Goal: Task Accomplishment & Management: Complete application form

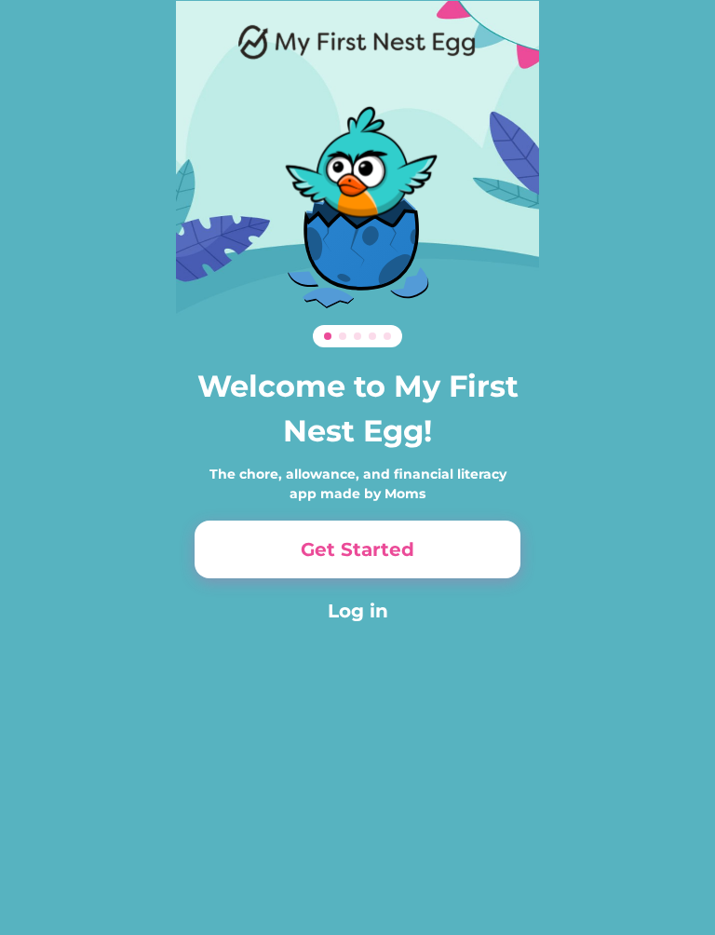
click at [377, 613] on button "Log in" at bounding box center [358, 611] width 326 height 28
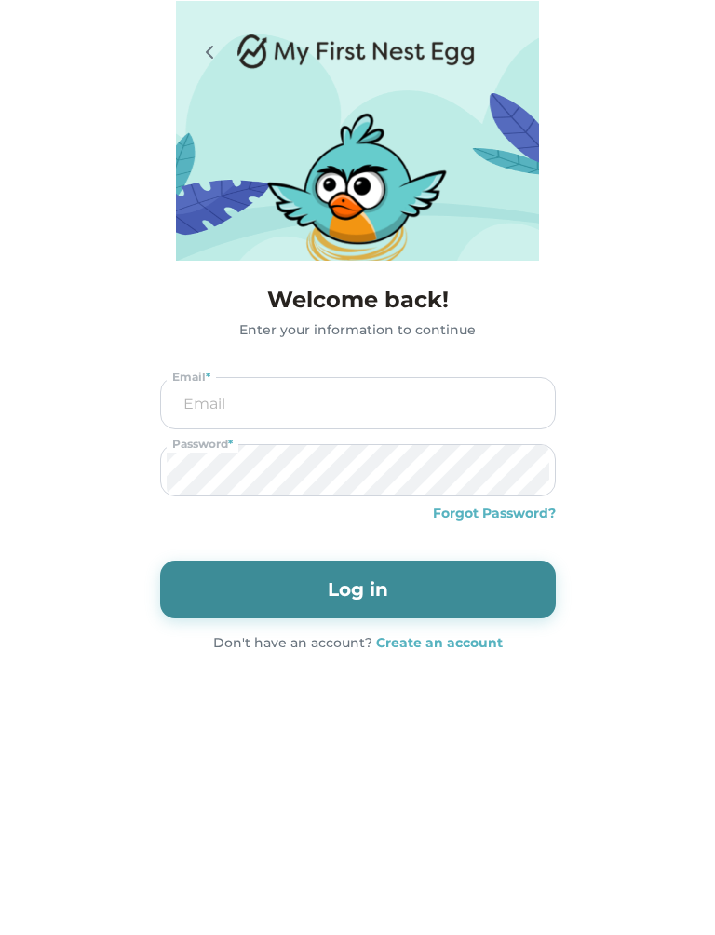
click at [490, 646] on strong "Create an account" at bounding box center [439, 642] width 127 height 17
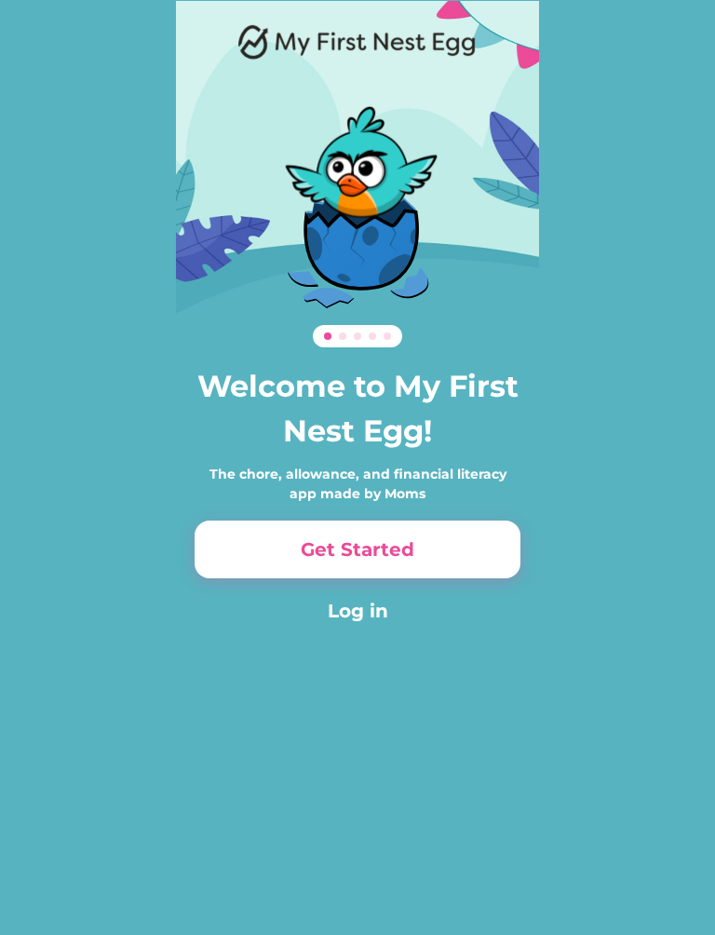
click at [480, 549] on button "Get Started" at bounding box center [358, 550] width 326 height 58
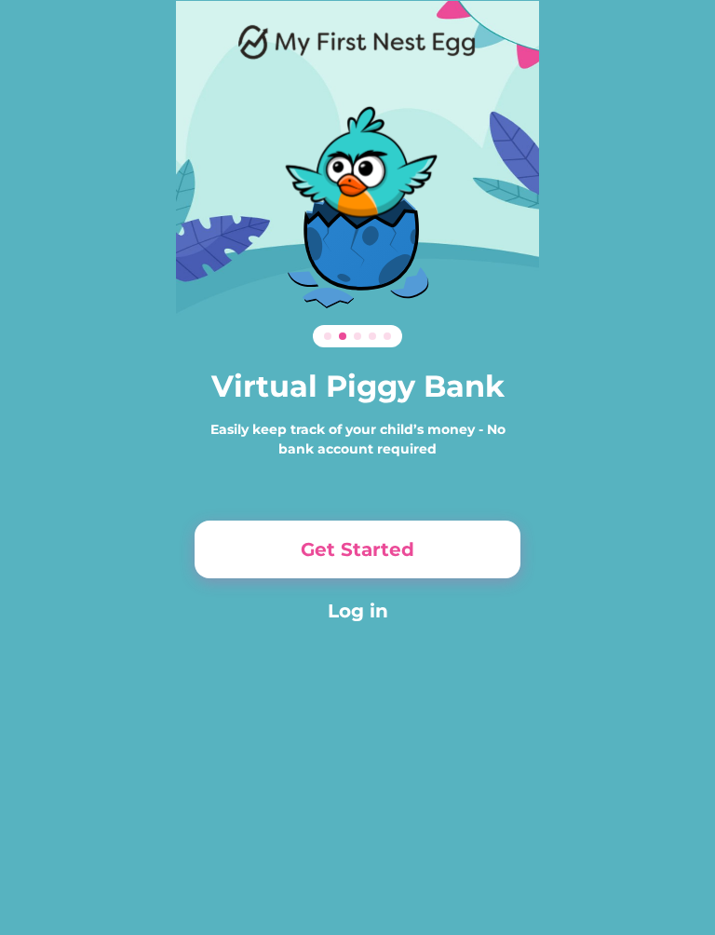
click at [479, 545] on button "Get Started" at bounding box center [358, 550] width 326 height 58
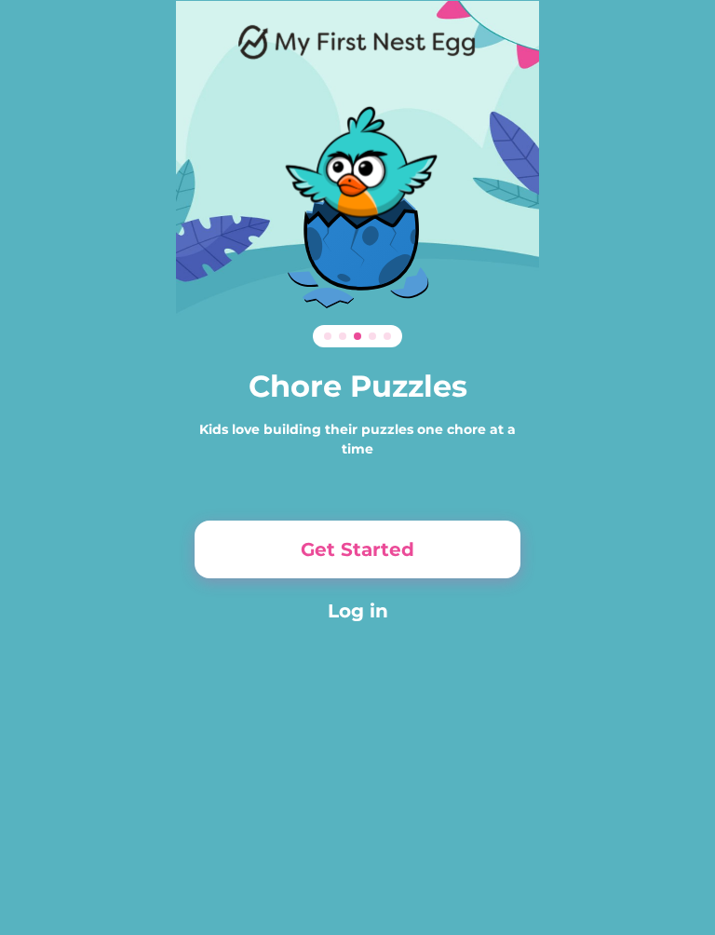
click at [481, 544] on button "Get Started" at bounding box center [358, 550] width 326 height 58
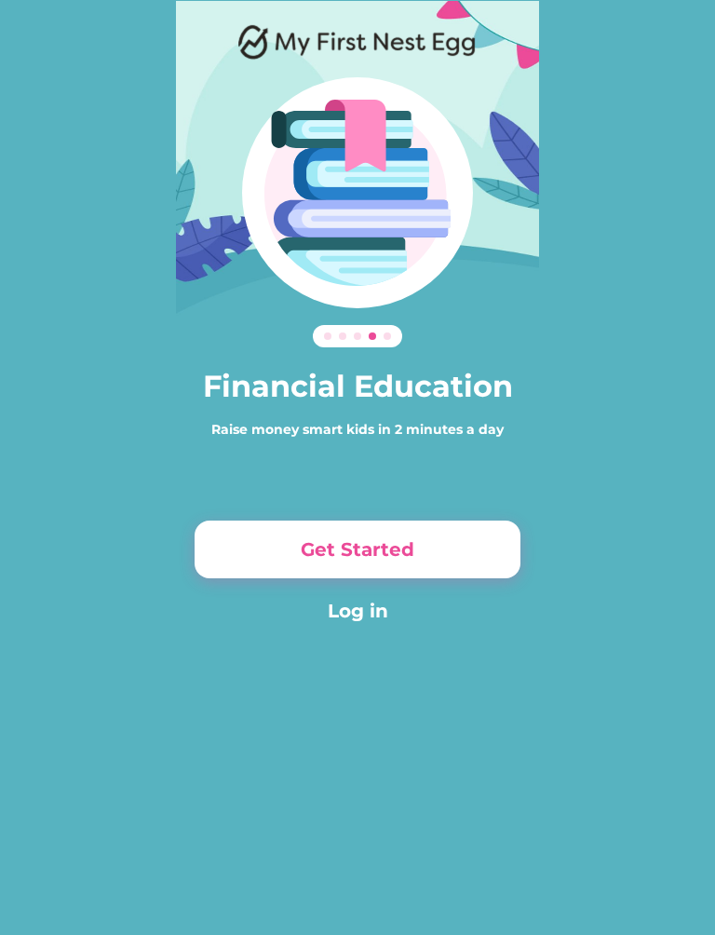
click at [486, 552] on button "Get Started" at bounding box center [358, 550] width 326 height 58
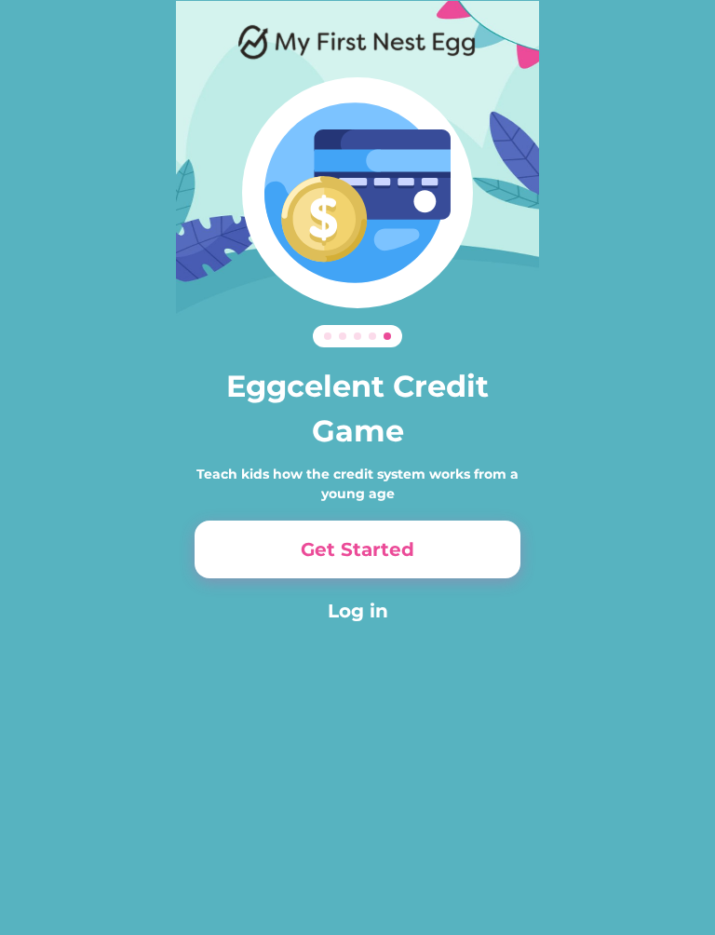
click at [499, 549] on button "Get Started" at bounding box center [358, 550] width 326 height 58
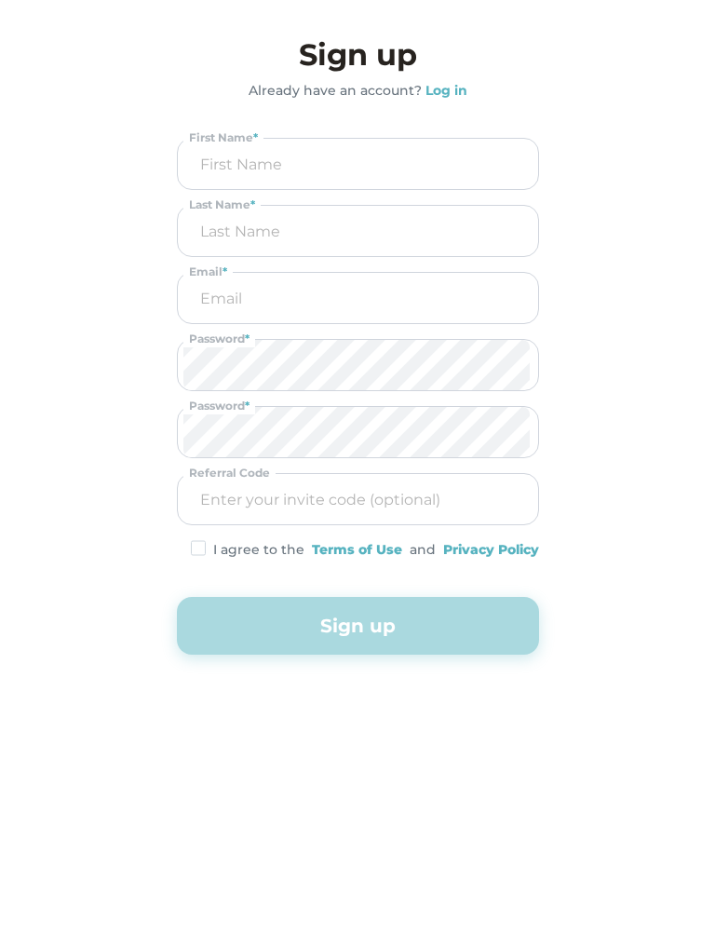
click at [707, 143] on div "Eggcelent Credit Game Teach kids how the credit system works from a young age G…" at bounding box center [357, 393] width 715 height 786
click at [495, 158] on input "input" at bounding box center [357, 164] width 349 height 50
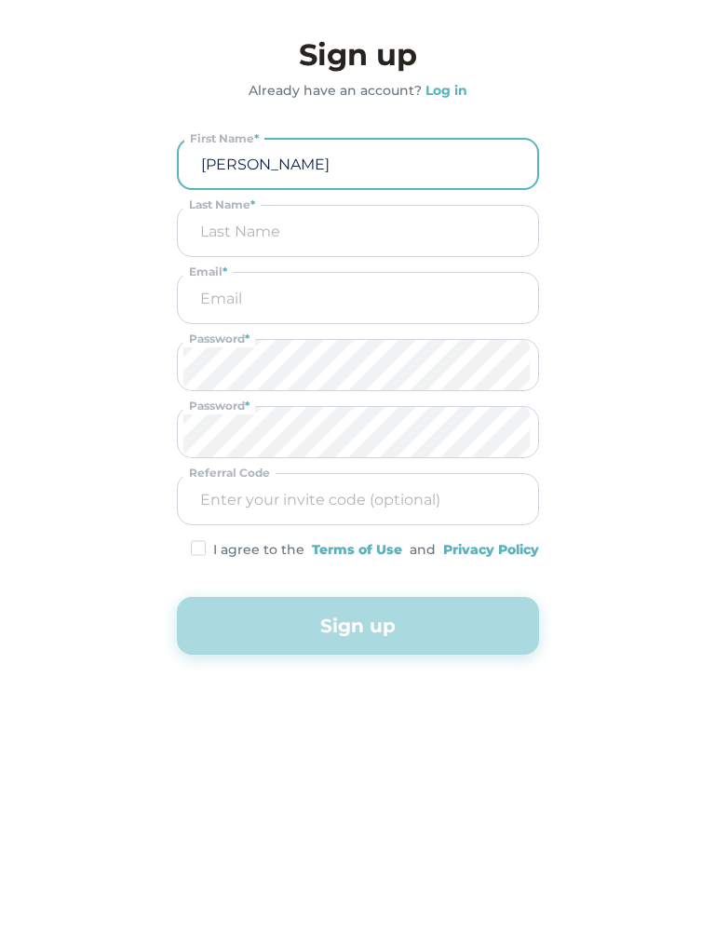
type input "Erica"
click at [415, 252] on input "input" at bounding box center [357, 231] width 349 height 50
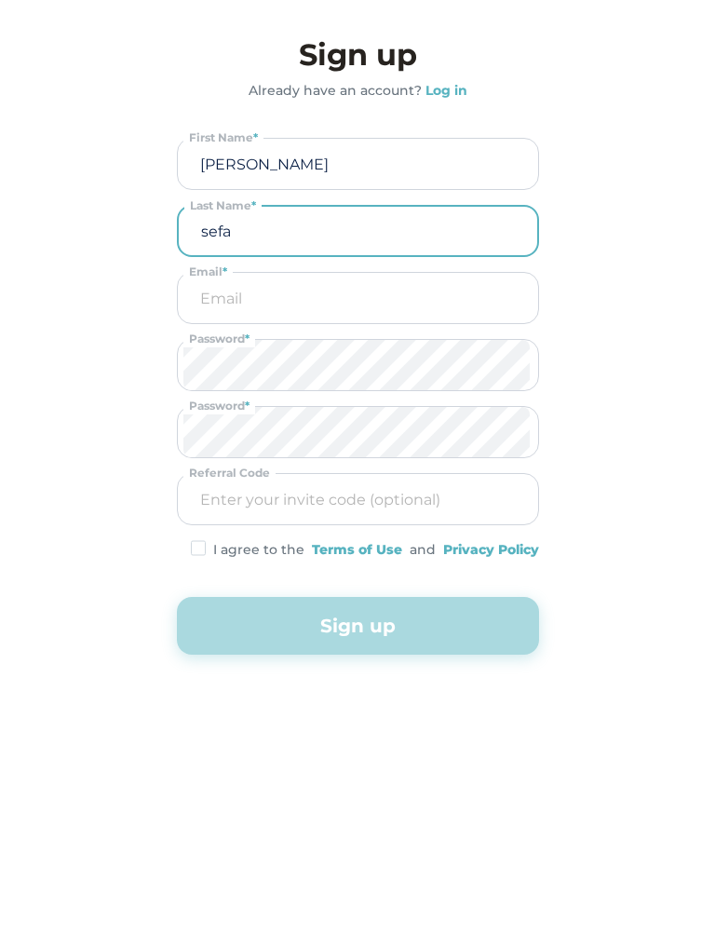
type input "sefa"
click at [371, 318] on input "email" at bounding box center [357, 298] width 349 height 50
click at [404, 295] on input "email" at bounding box center [357, 298] width 349 height 50
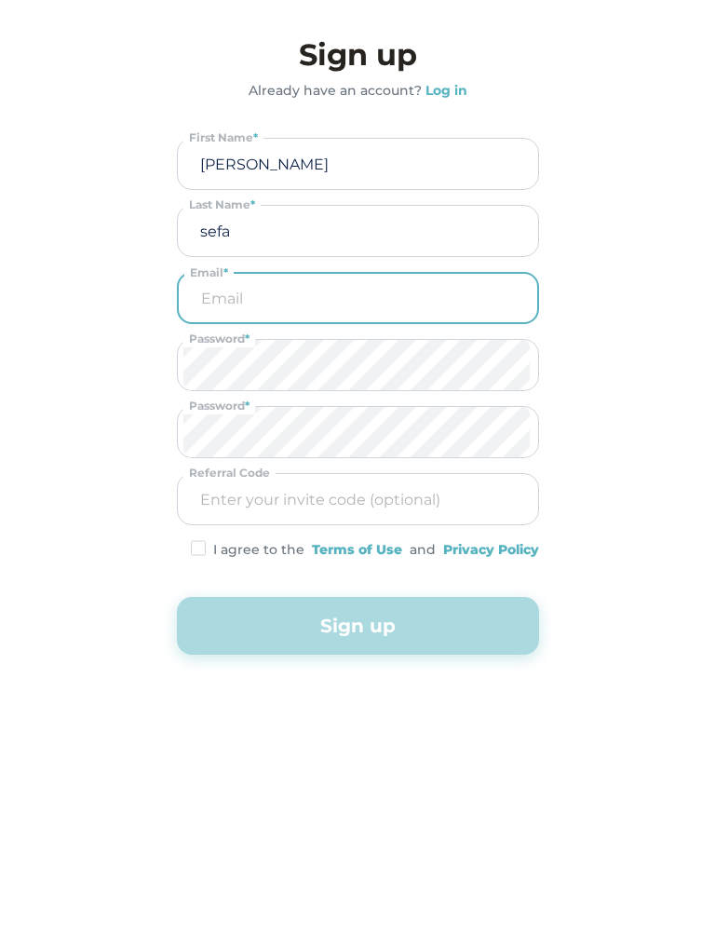
click at [260, 299] on input "email" at bounding box center [357, 298] width 347 height 48
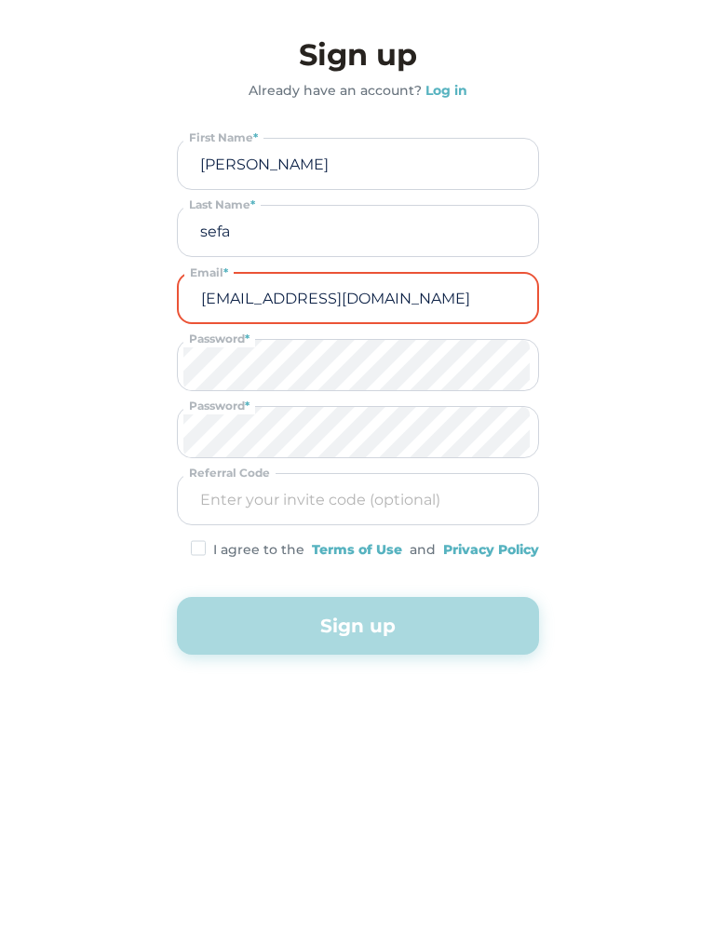
type input "nicoacostaook18@gmail.com"
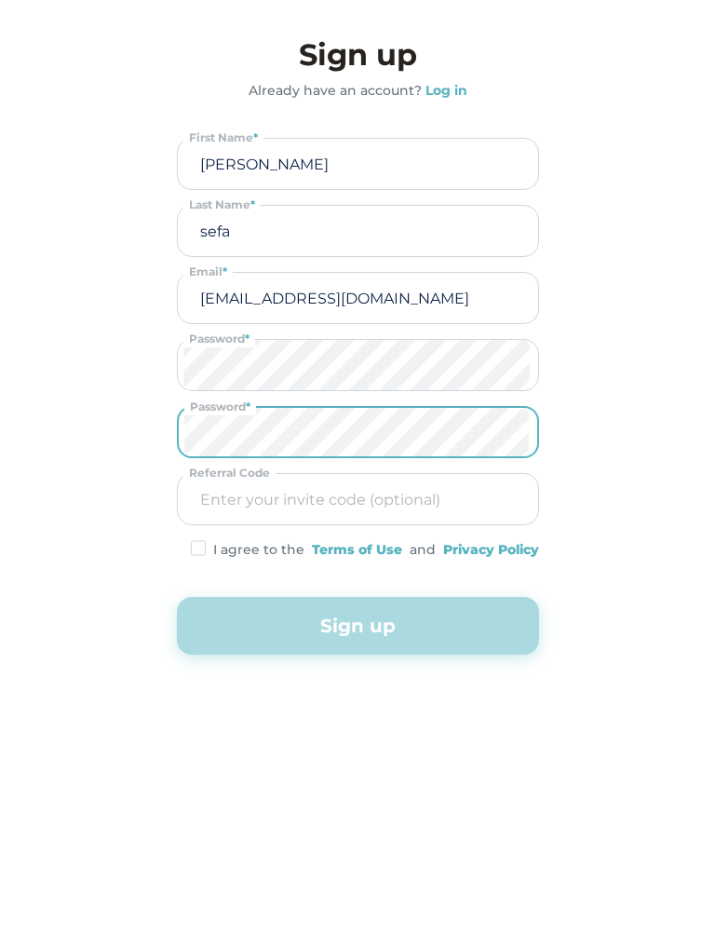
click at [420, 489] on input "input" at bounding box center [357, 499] width 349 height 50
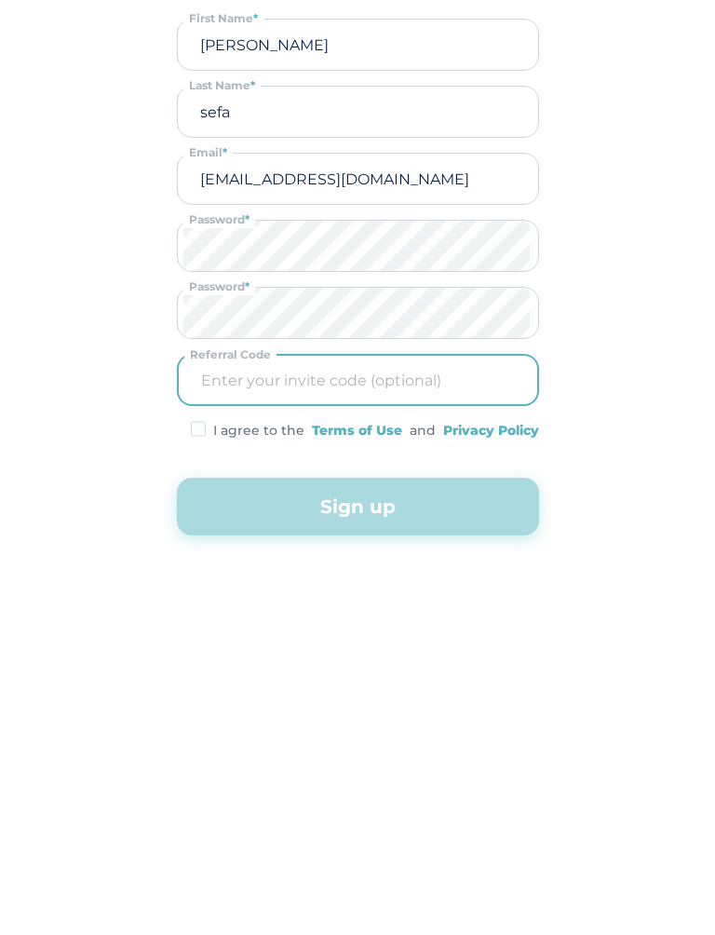
click at [204, 540] on img at bounding box center [198, 548] width 15 height 16
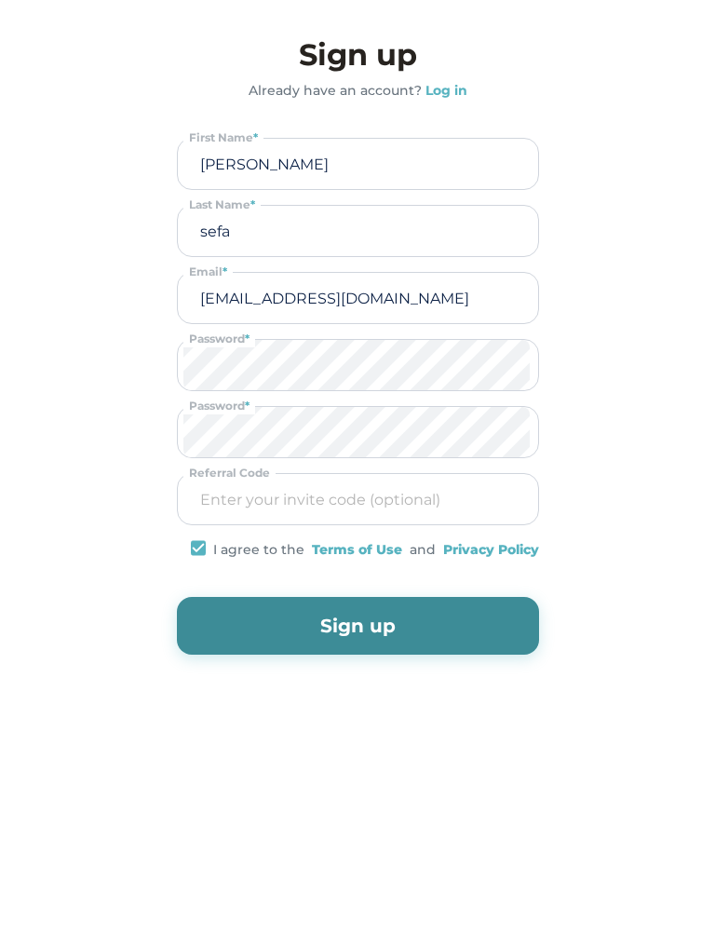
click at [334, 603] on button "Sign up" at bounding box center [358, 626] width 362 height 58
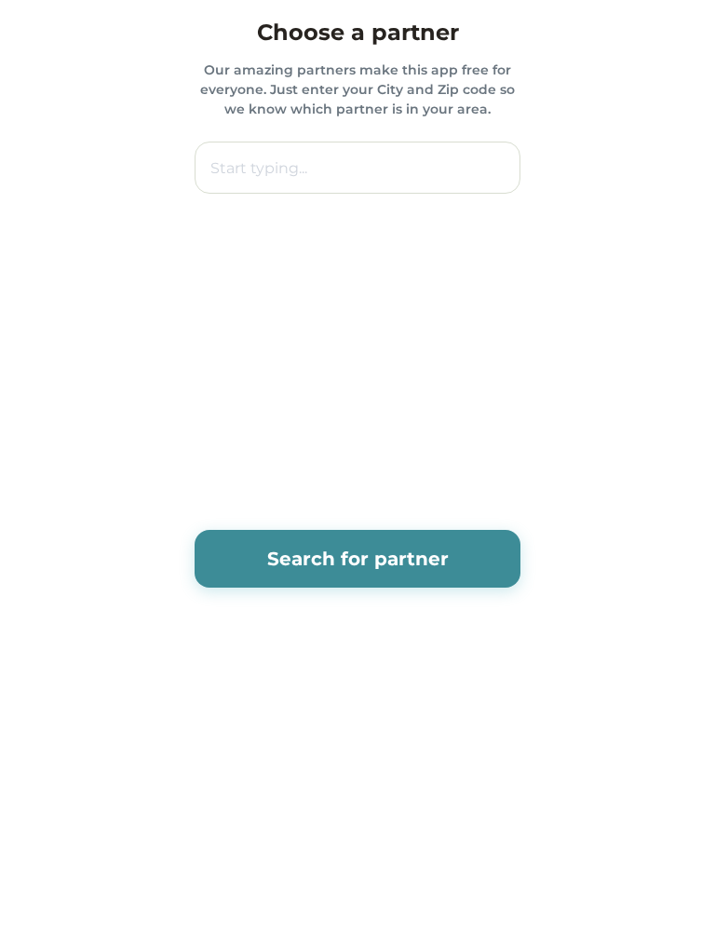
click at [277, 540] on button "Search for partner" at bounding box center [358, 559] width 326 height 58
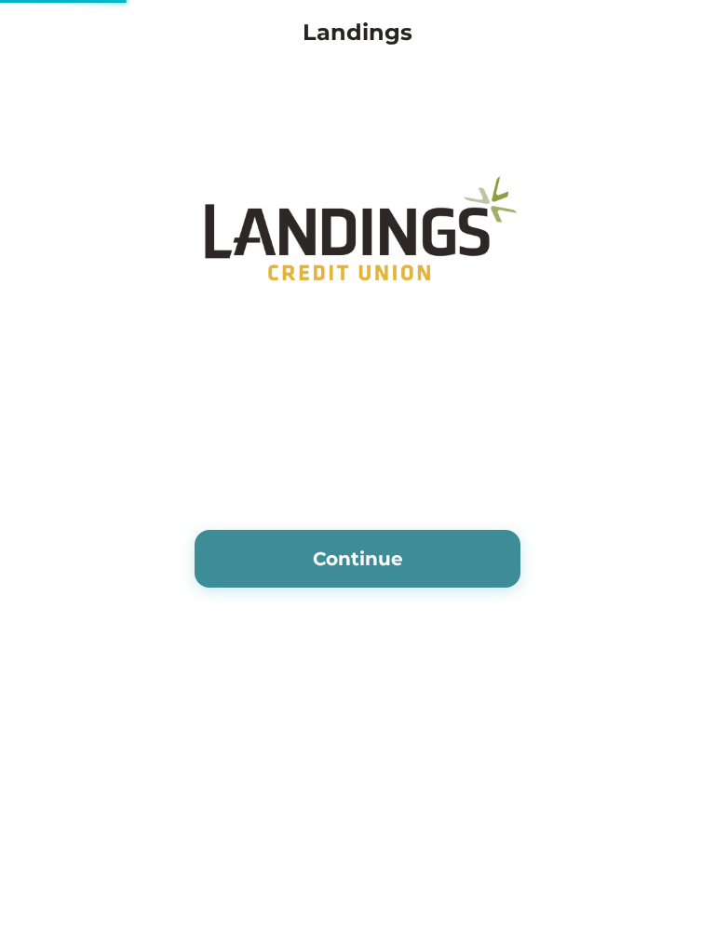
click at [287, 574] on button "Continue" at bounding box center [358, 559] width 326 height 58
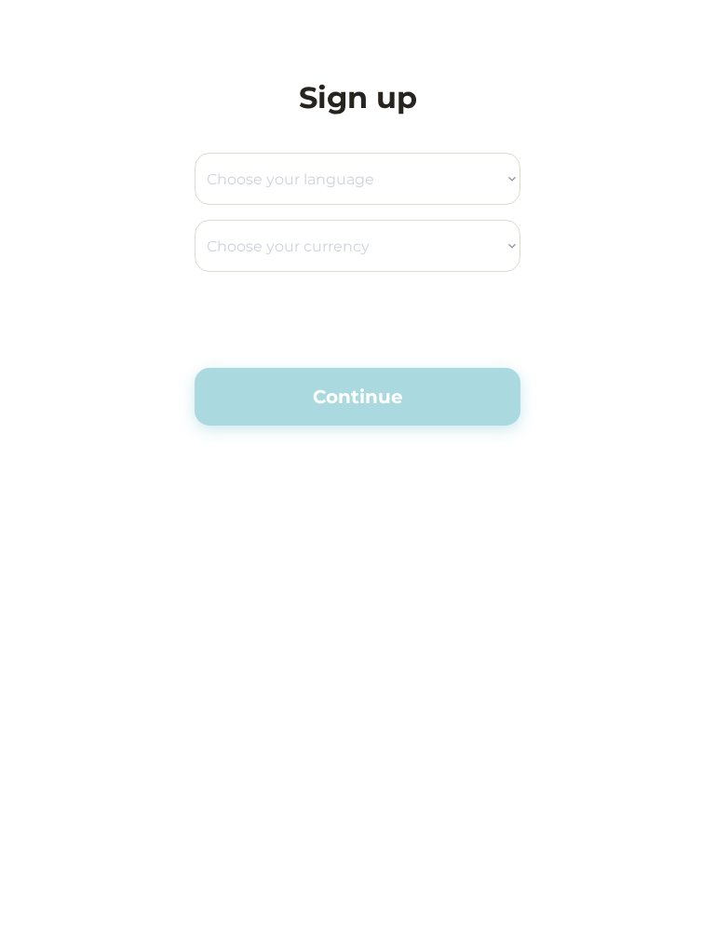
click at [231, 186] on select "Choose your language English Spanish" at bounding box center [358, 179] width 326 height 52
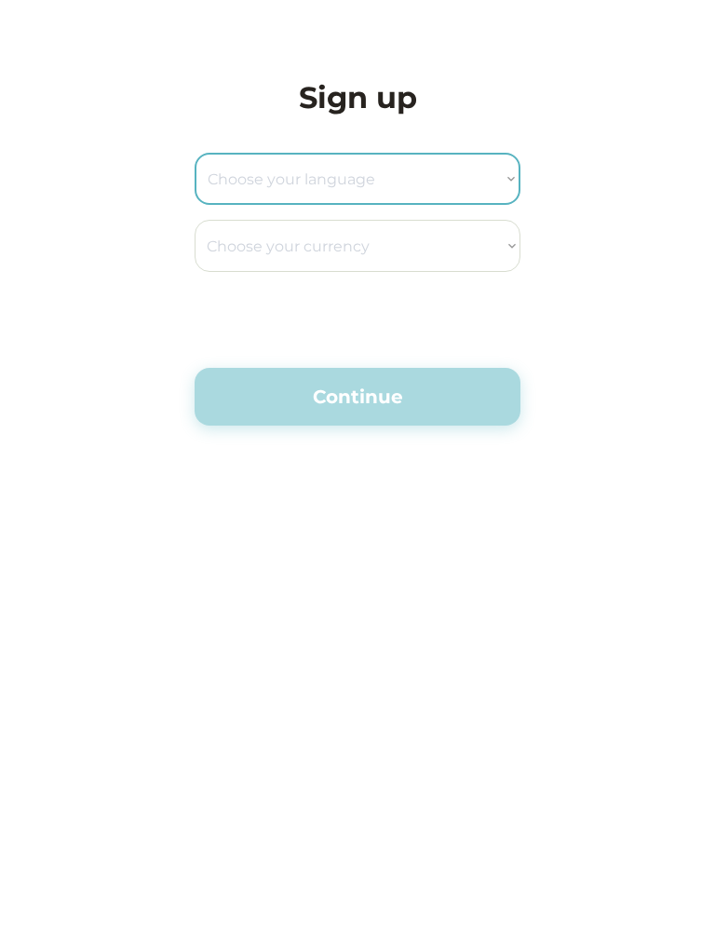
select select ""en_us""
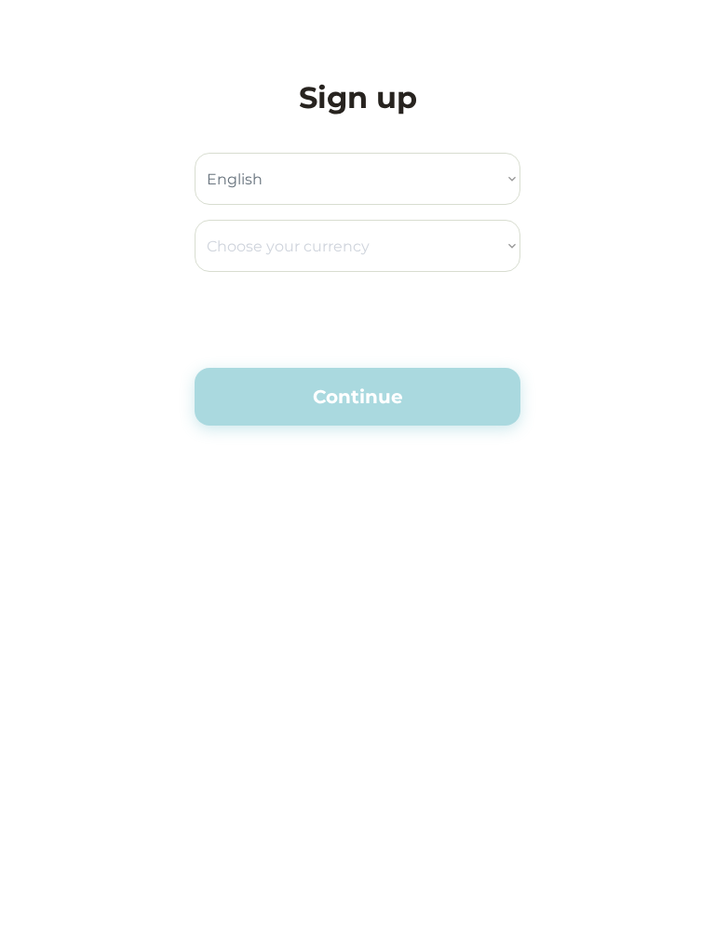
click at [224, 258] on select "Choose your currency Dollar Peso Euro Pound Rupee Yuan East Caribbean Dollar Ye…" at bounding box center [358, 246] width 326 height 52
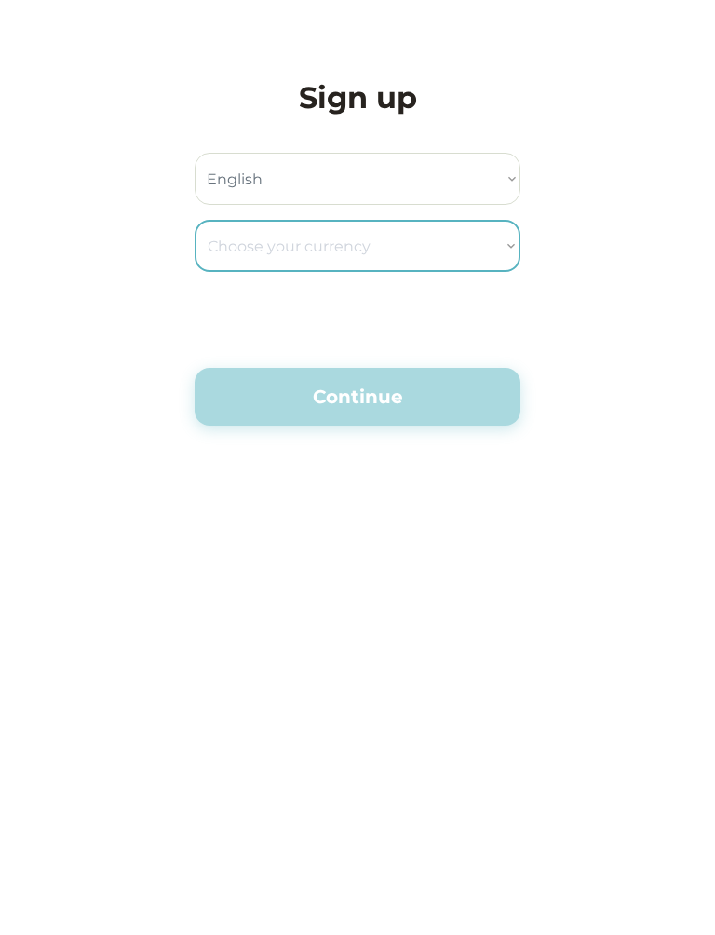
select select ""_""
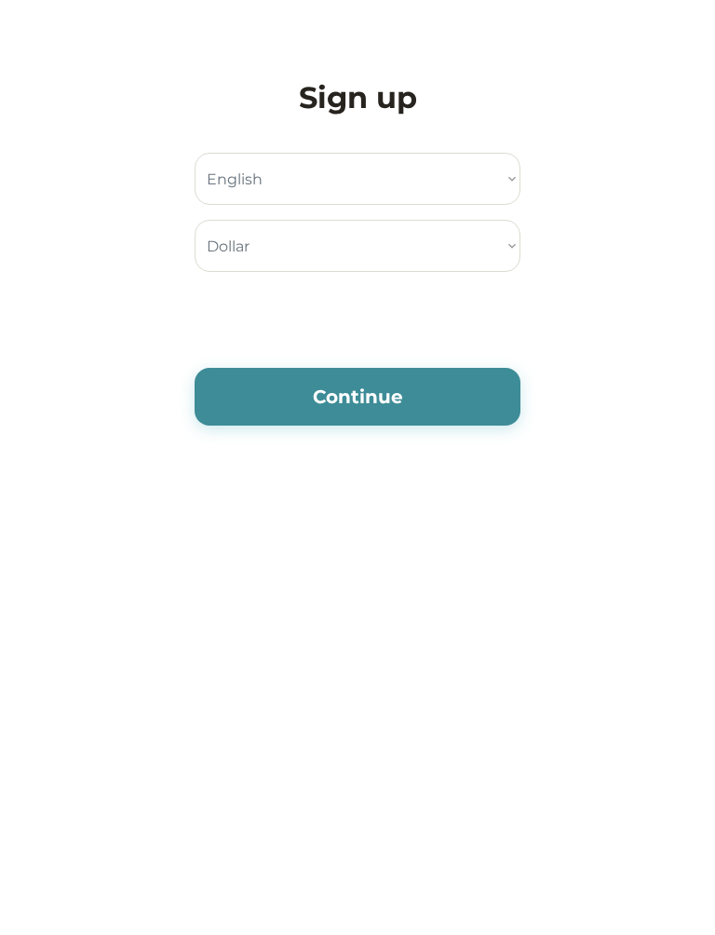
click at [261, 396] on button "Continue" at bounding box center [358, 397] width 326 height 58
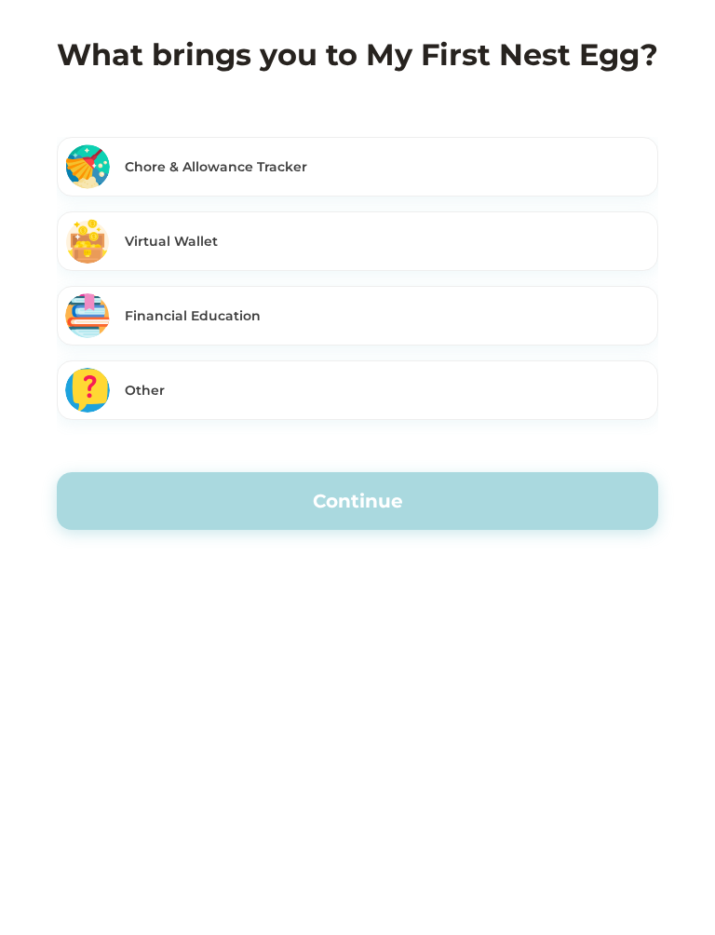
click at [87, 237] on img at bounding box center [87, 241] width 45 height 45
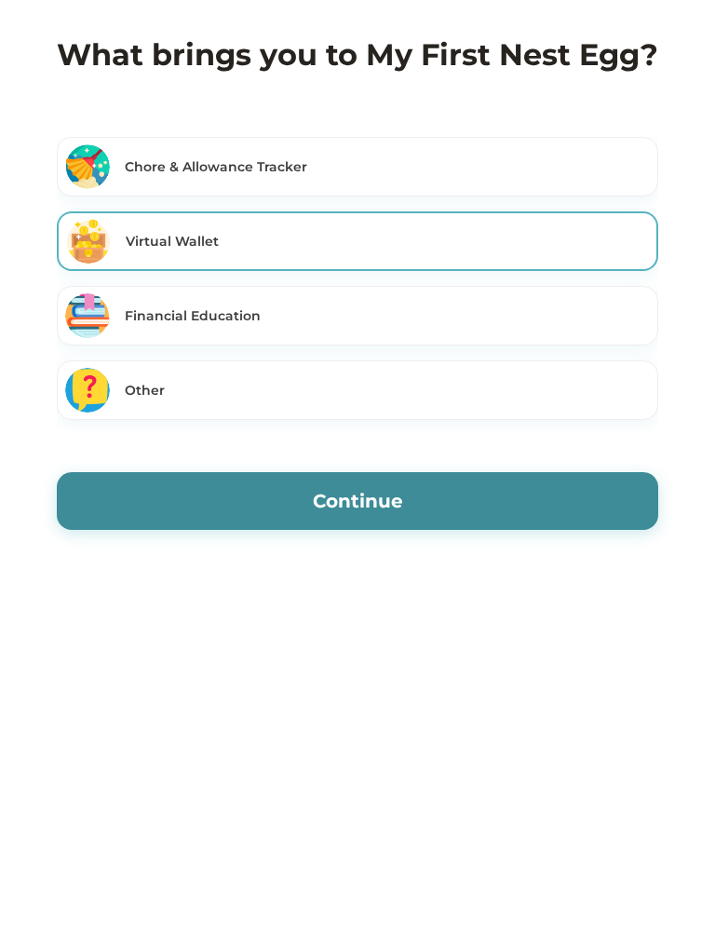
click at [157, 497] on button "Continue" at bounding box center [358, 501] width 602 height 58
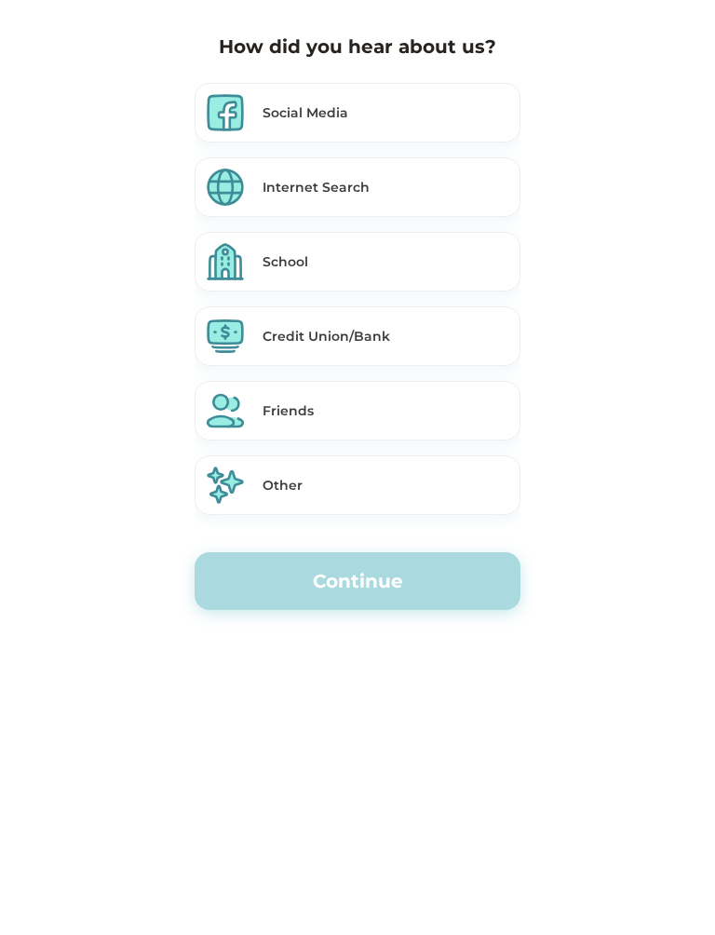
click at [315, 489] on div "Other" at bounding box center [388, 486] width 250 height 20
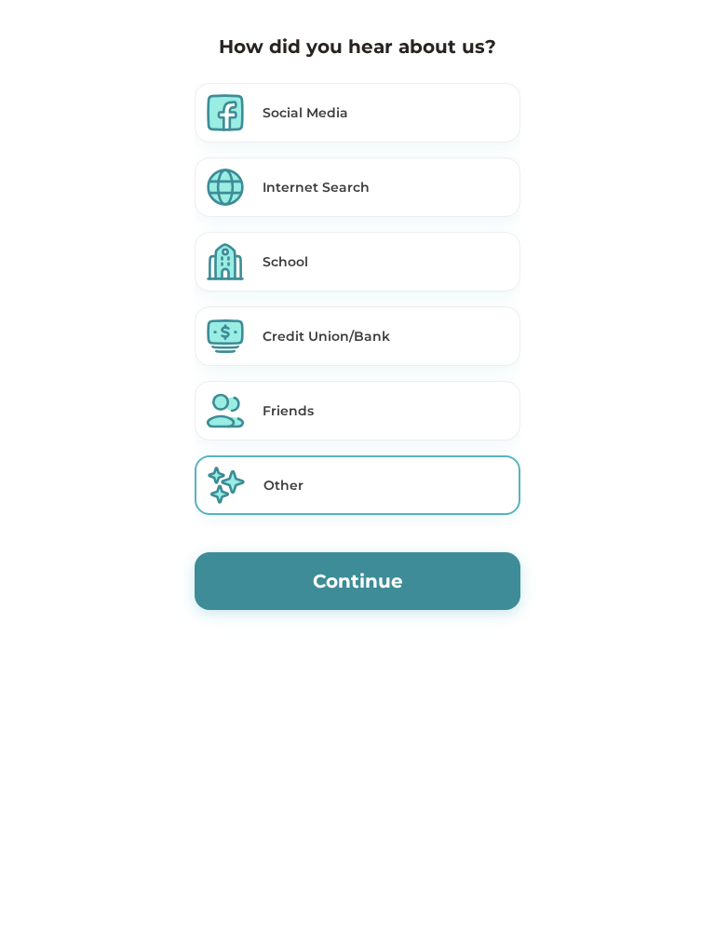
click at [390, 589] on button "Continue" at bounding box center [358, 581] width 326 height 58
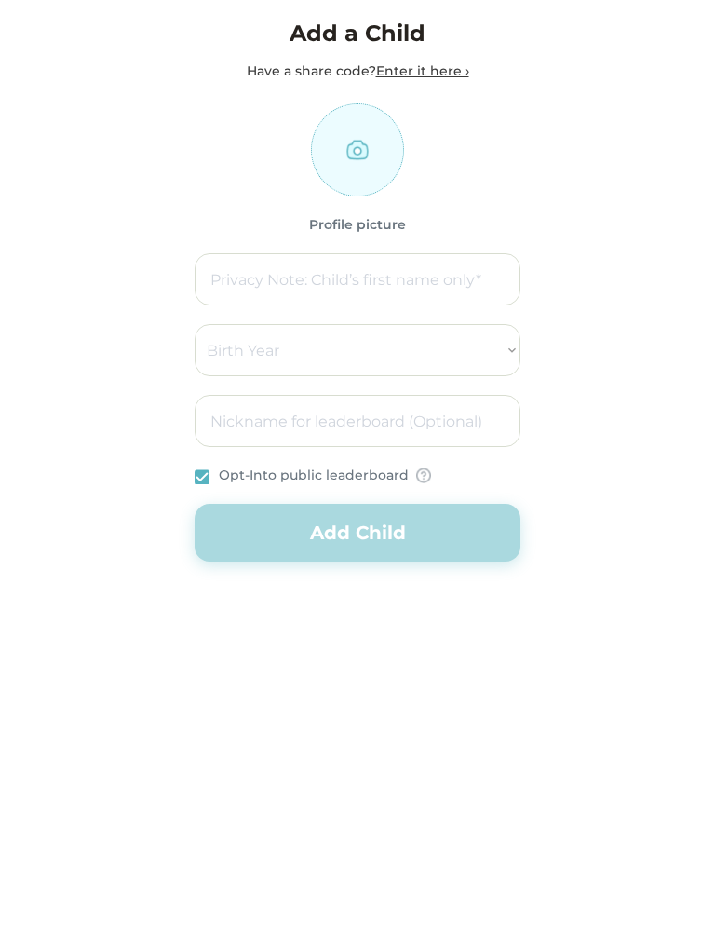
click at [441, 286] on input "input" at bounding box center [358, 279] width 326 height 52
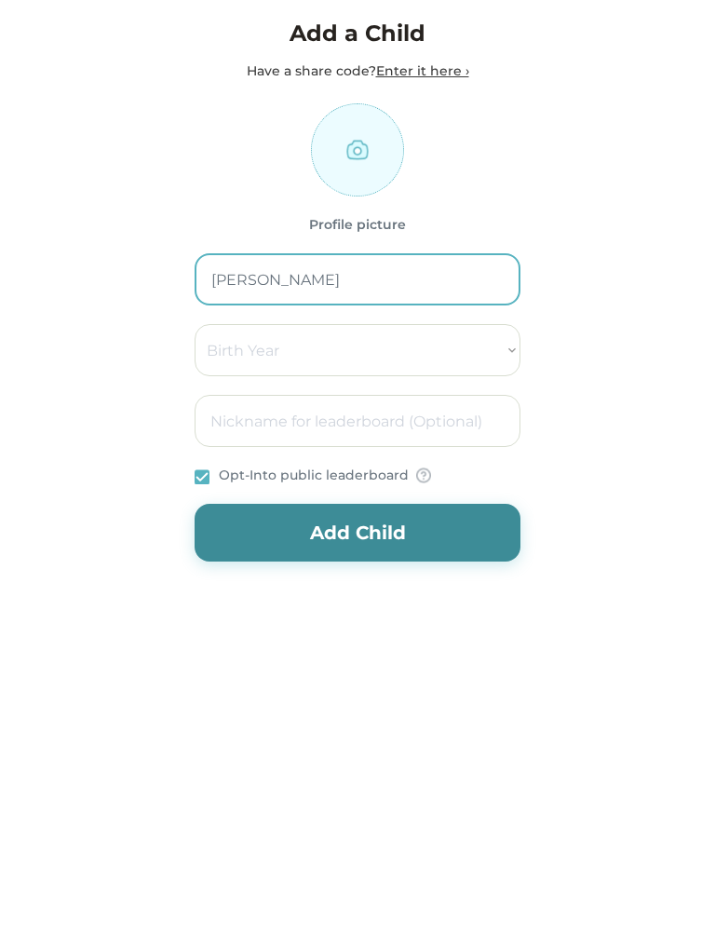
type input "[PERSON_NAME]"
click at [445, 349] on select "Birth Year 2000 2001 2002 2003 2004 2005 2006 2007 2008 2009 2010 2011 2012 201…" at bounding box center [358, 350] width 326 height 52
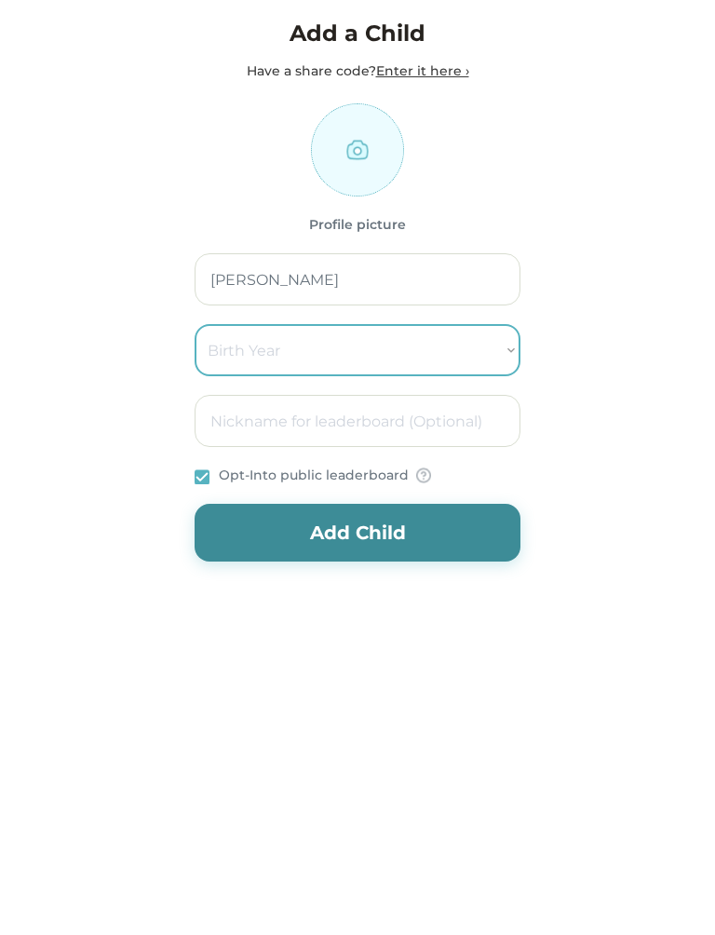
select select "2017"
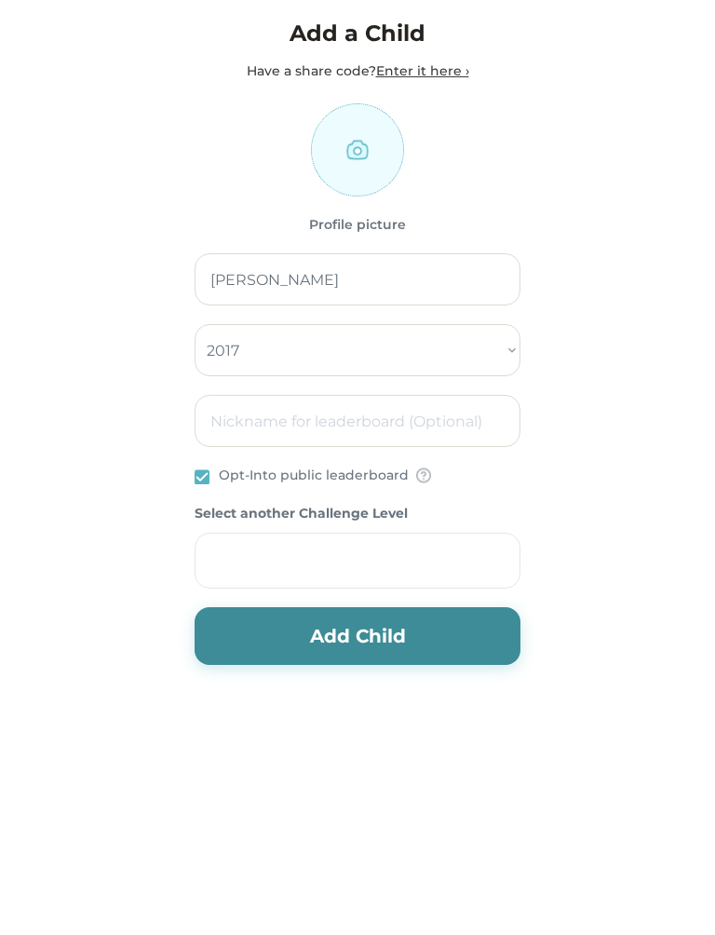
click at [447, 399] on input "input" at bounding box center [358, 421] width 326 height 52
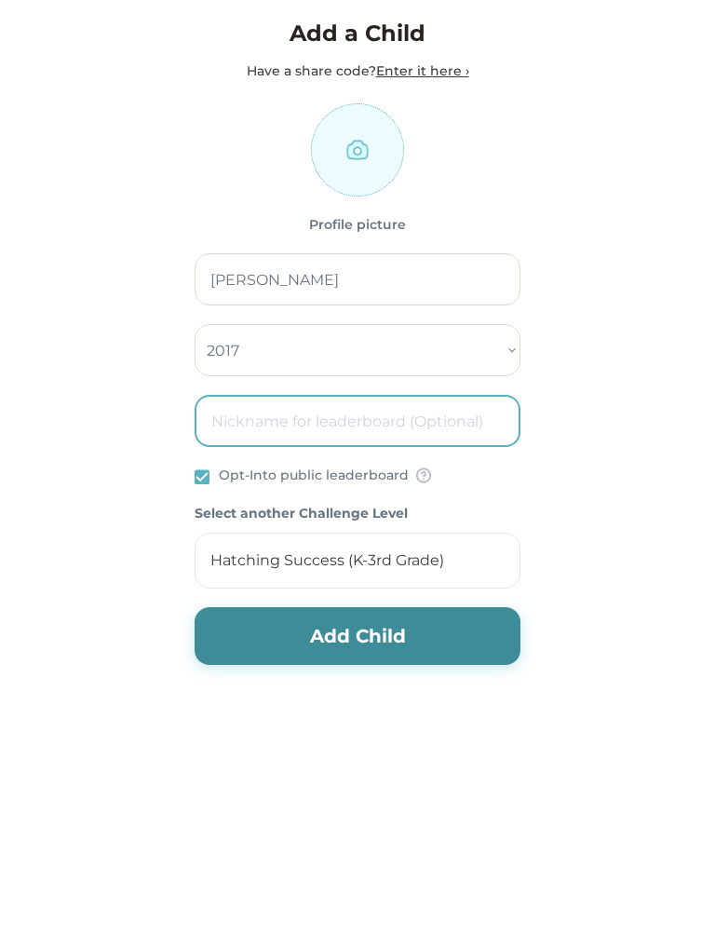
click at [413, 421] on input "input" at bounding box center [358, 421] width 326 height 52
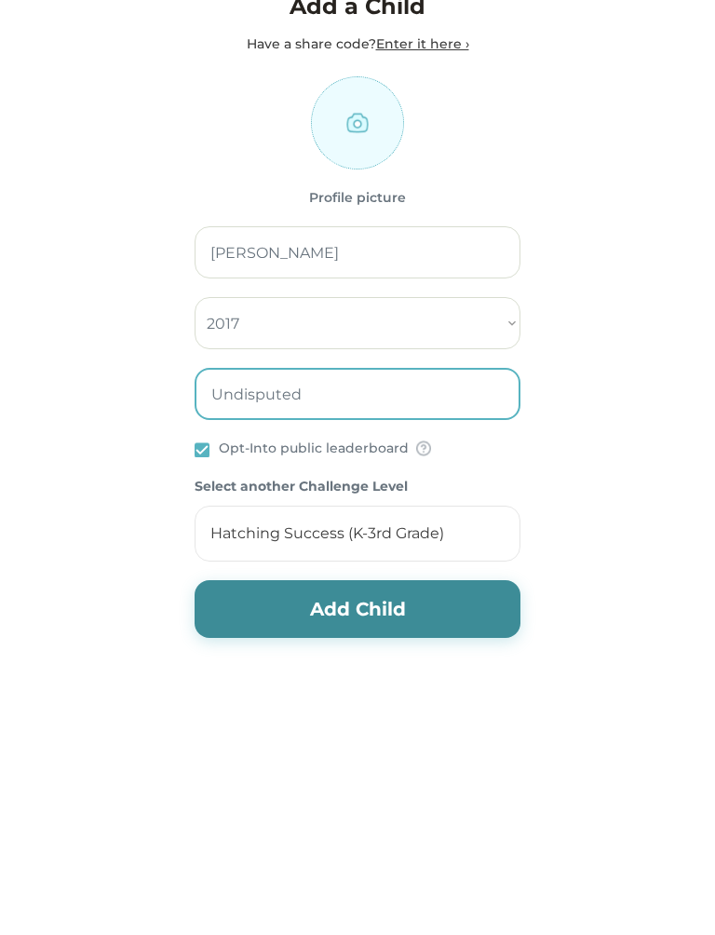
type input "Undisputed"
click at [281, 607] on button "Add Child" at bounding box center [358, 636] width 326 height 58
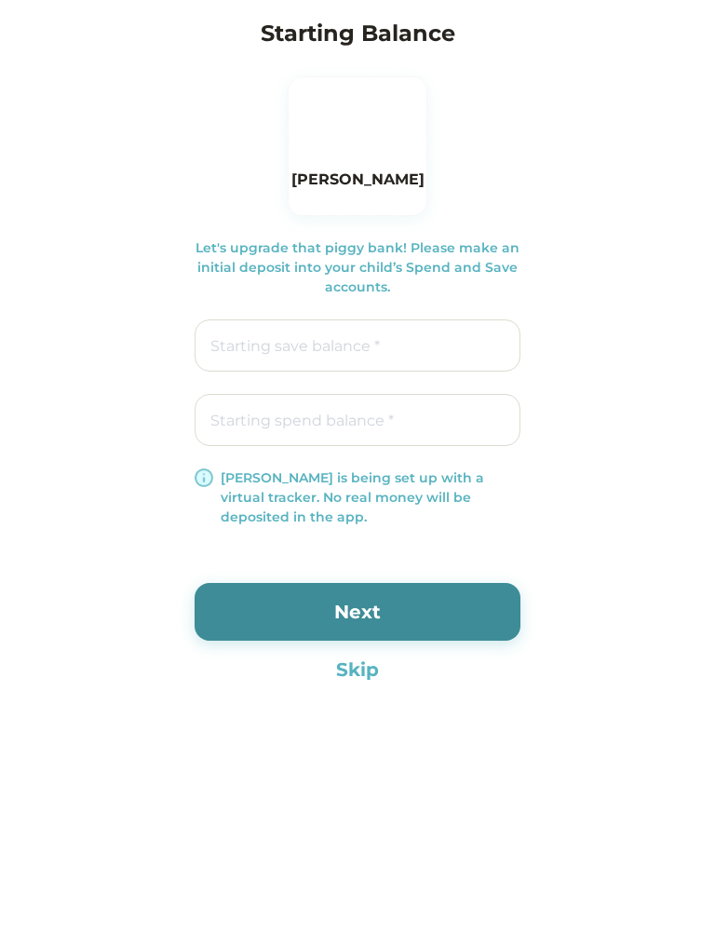
type input "$0.00"
click at [235, 325] on input "input" at bounding box center [358, 345] width 326 height 52
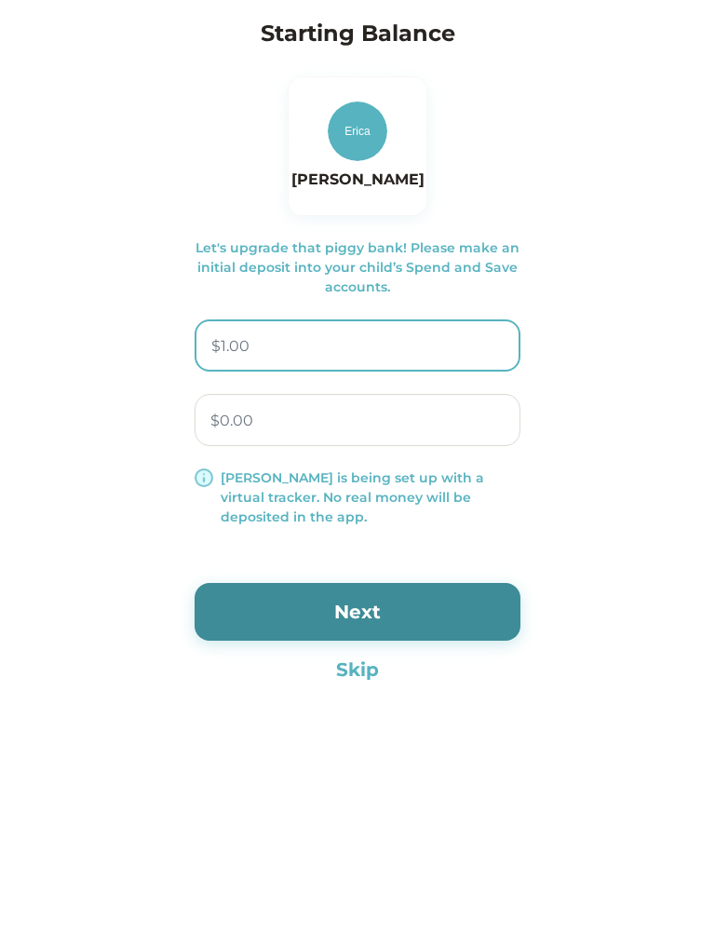
type input "$10.00"
click at [452, 616] on button "Next" at bounding box center [358, 612] width 326 height 58
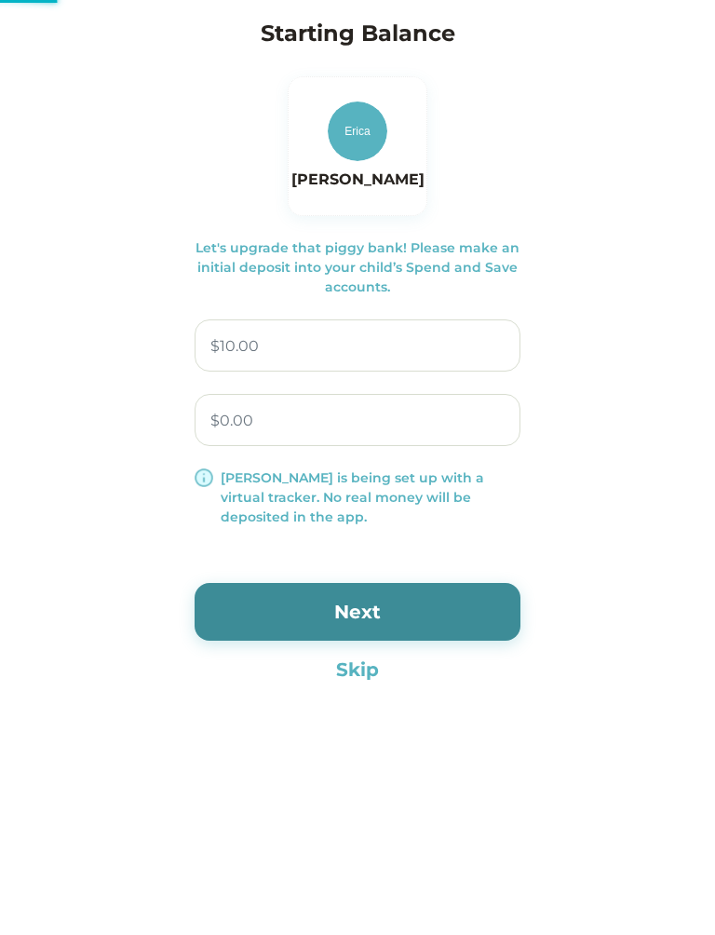
click at [372, 675] on button "Skip" at bounding box center [358, 670] width 326 height 28
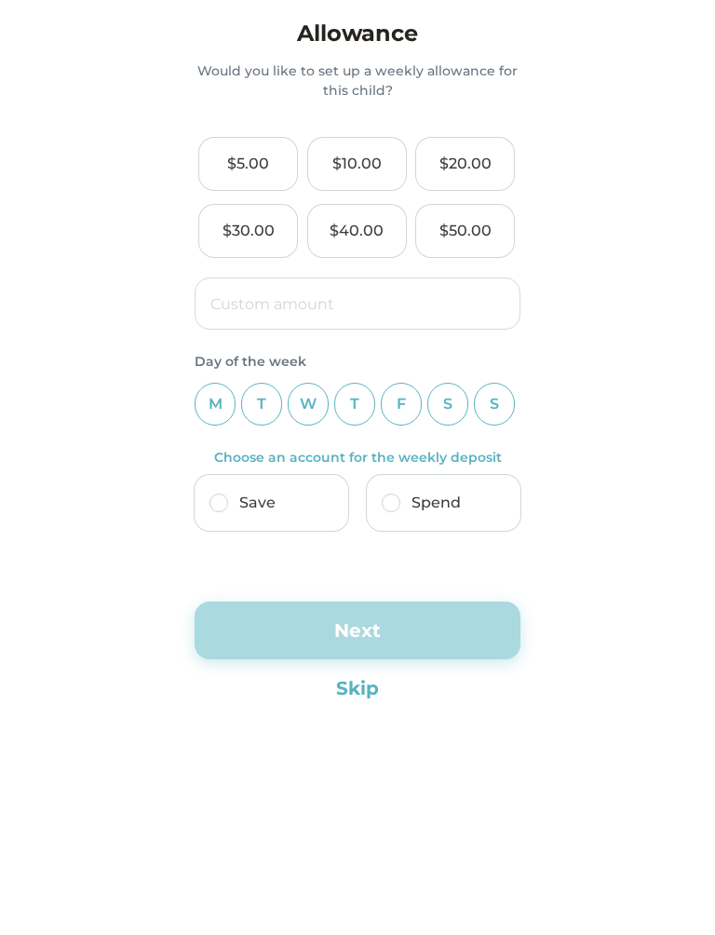
click at [362, 686] on button "Skip" at bounding box center [358, 688] width 326 height 28
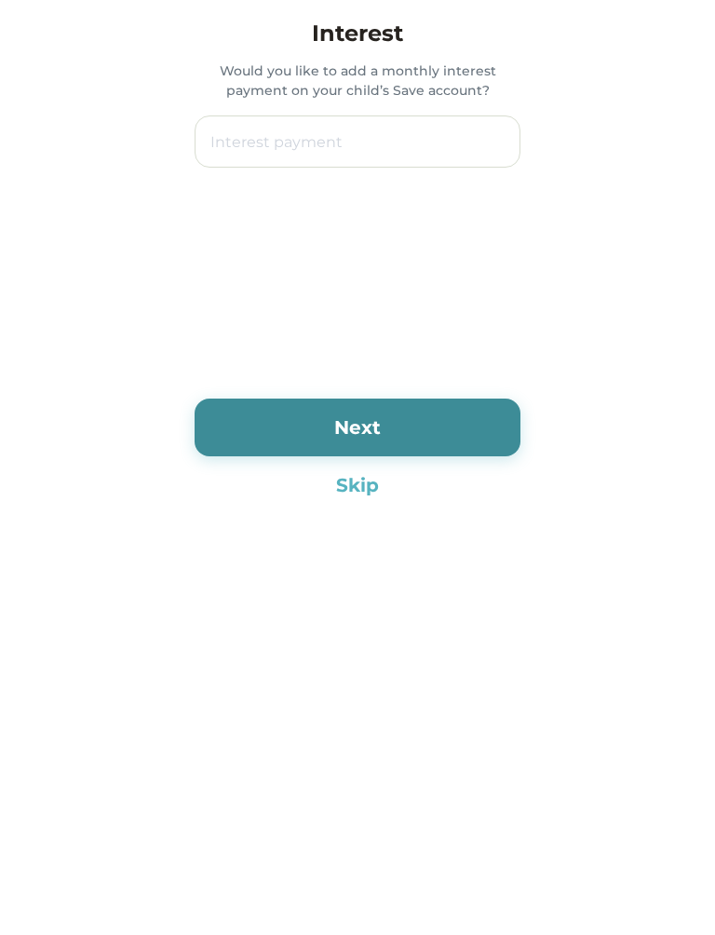
click at [368, 481] on button "Skip" at bounding box center [358, 485] width 326 height 28
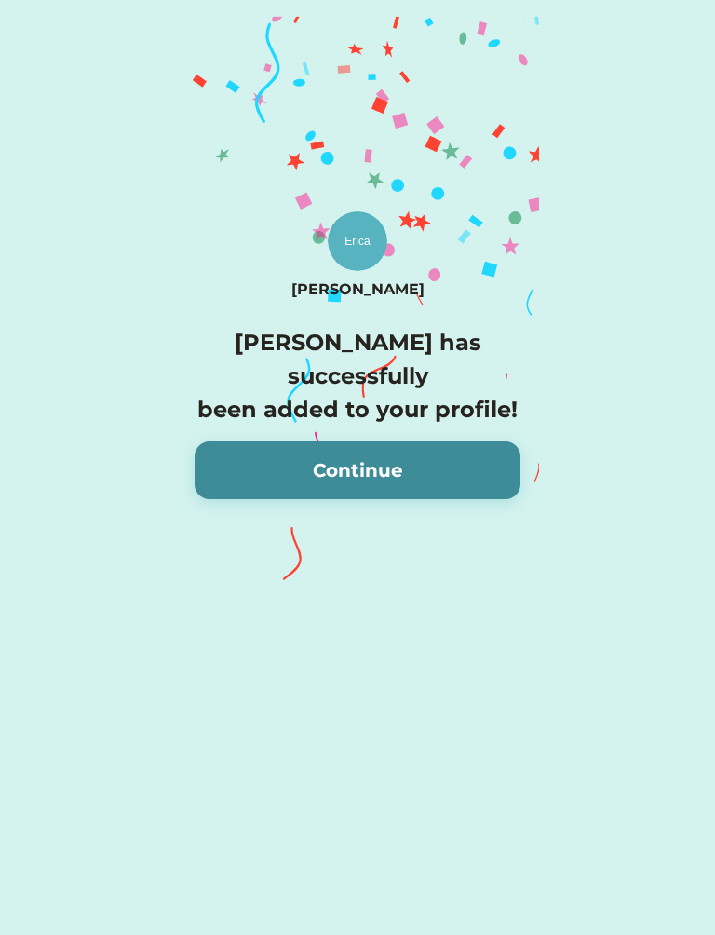
click at [460, 441] on button "Continue" at bounding box center [358, 470] width 326 height 58
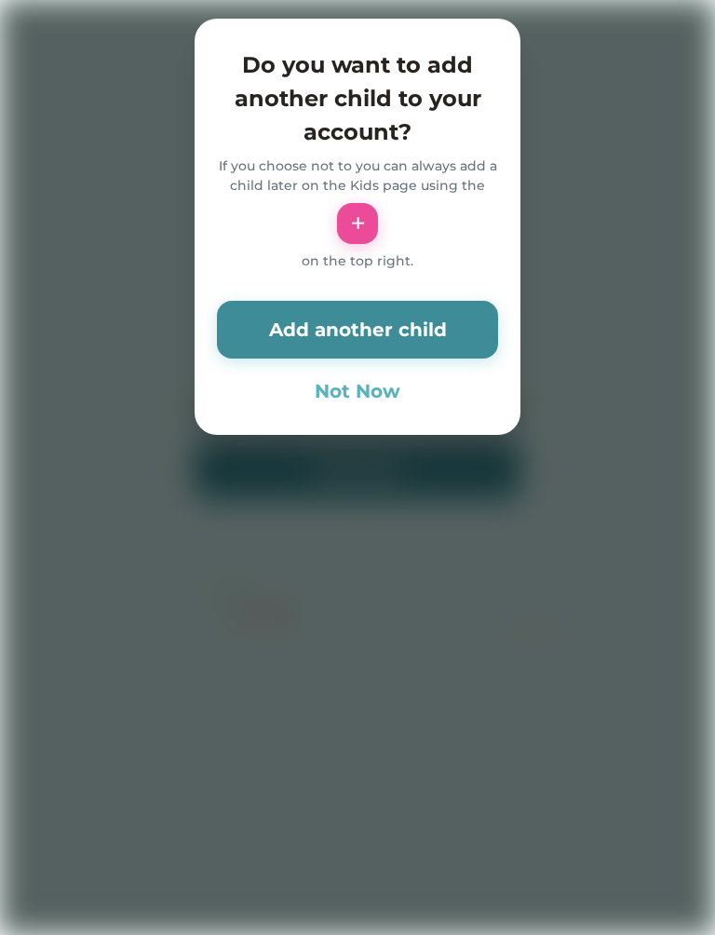
click at [393, 389] on button "Not Now" at bounding box center [357, 391] width 281 height 28
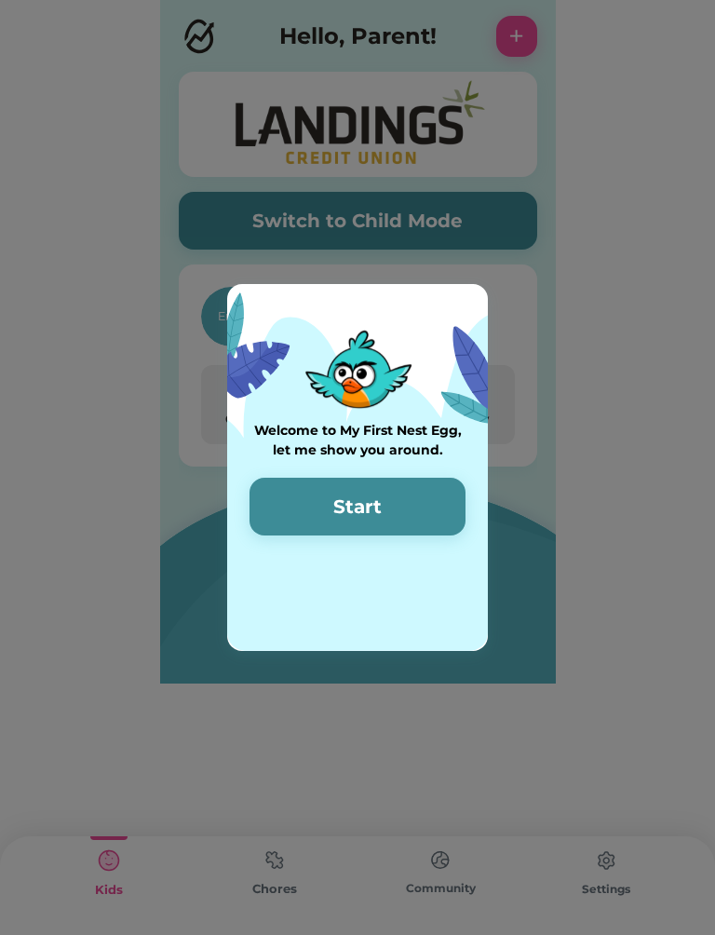
click at [424, 499] on button "Start" at bounding box center [358, 507] width 216 height 58
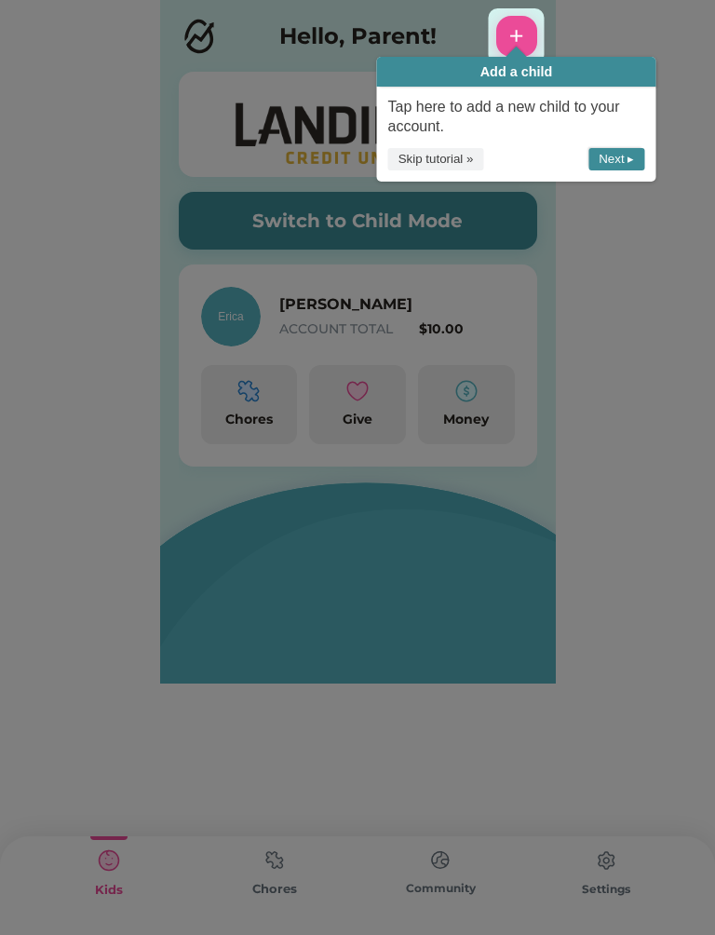
click at [534, 26] on button "+" at bounding box center [516, 36] width 41 height 41
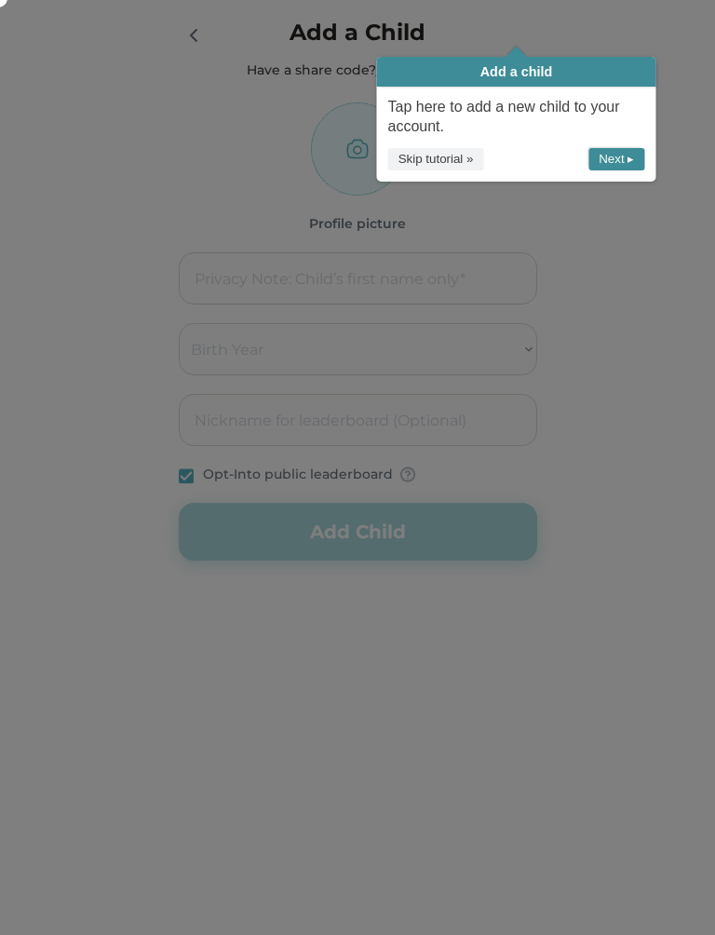
click at [625, 156] on button "Next ▸" at bounding box center [617, 159] width 56 height 23
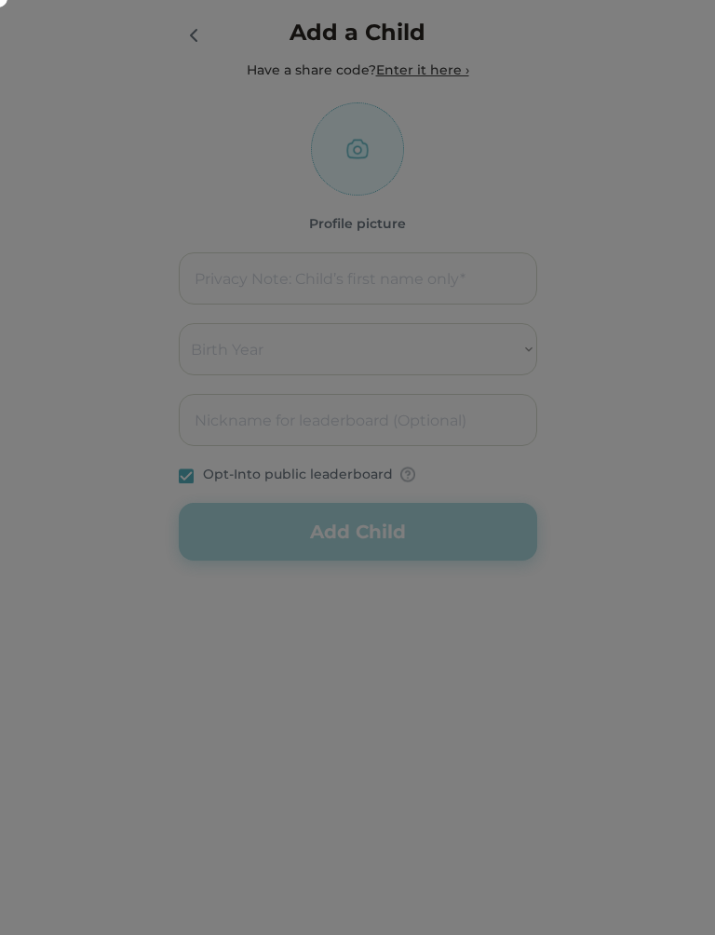
click at [8, 331] on icon at bounding box center [354, 464] width 723 height 942
click at [589, 290] on icon at bounding box center [354, 464] width 723 height 942
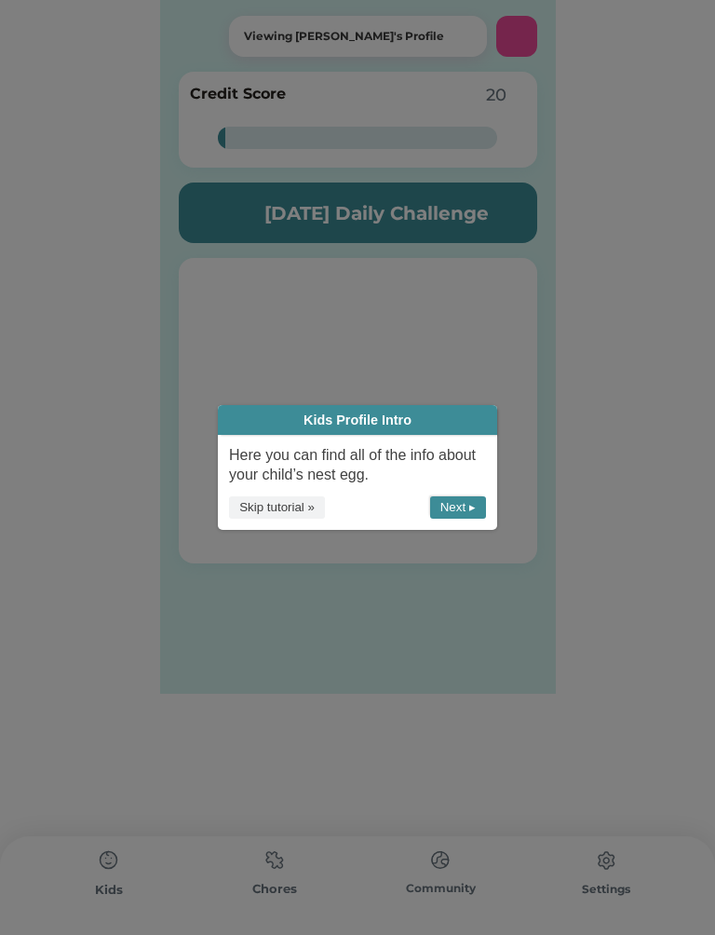
click at [589, 290] on icon at bounding box center [357, 467] width 715 height 935
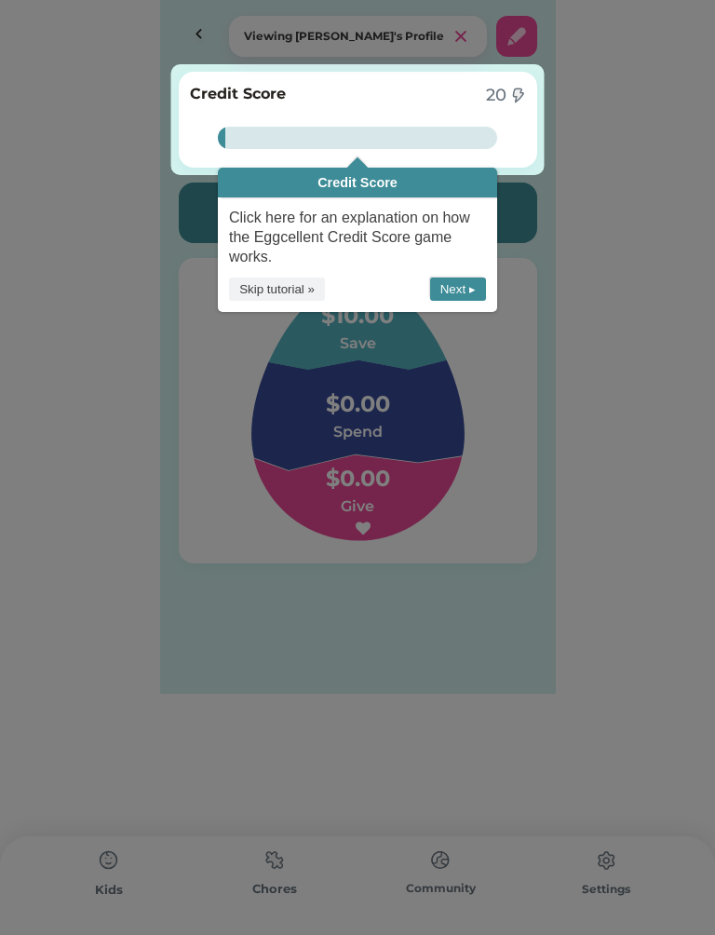
click at [442, 290] on button "Next ▸" at bounding box center [458, 289] width 56 height 23
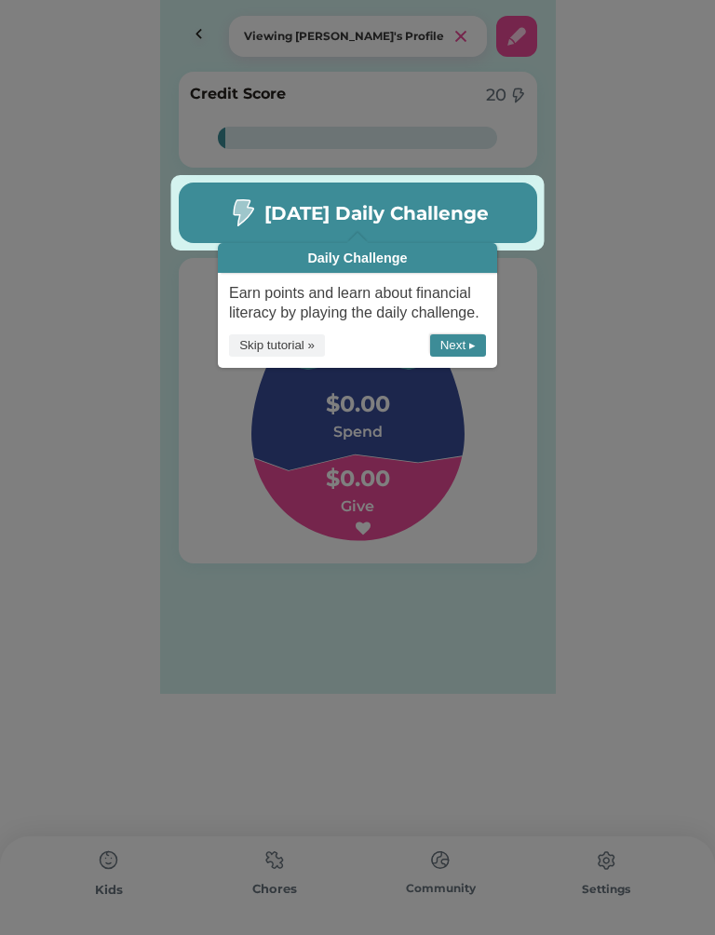
click at [466, 345] on button "Next ▸" at bounding box center [458, 345] width 56 height 23
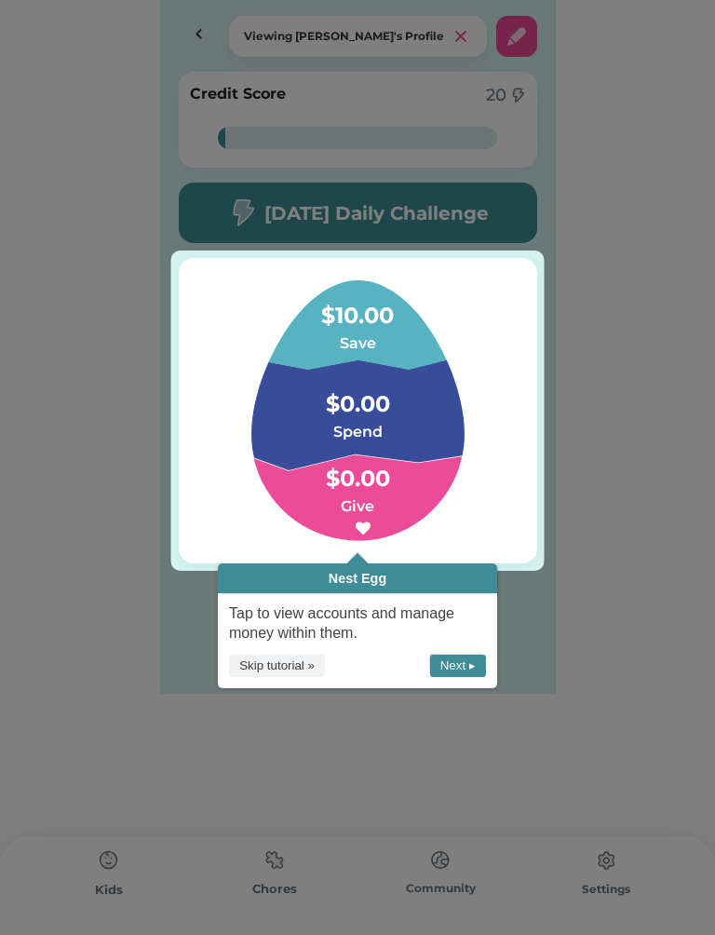
click at [455, 658] on button "Next ▸" at bounding box center [458, 666] width 56 height 23
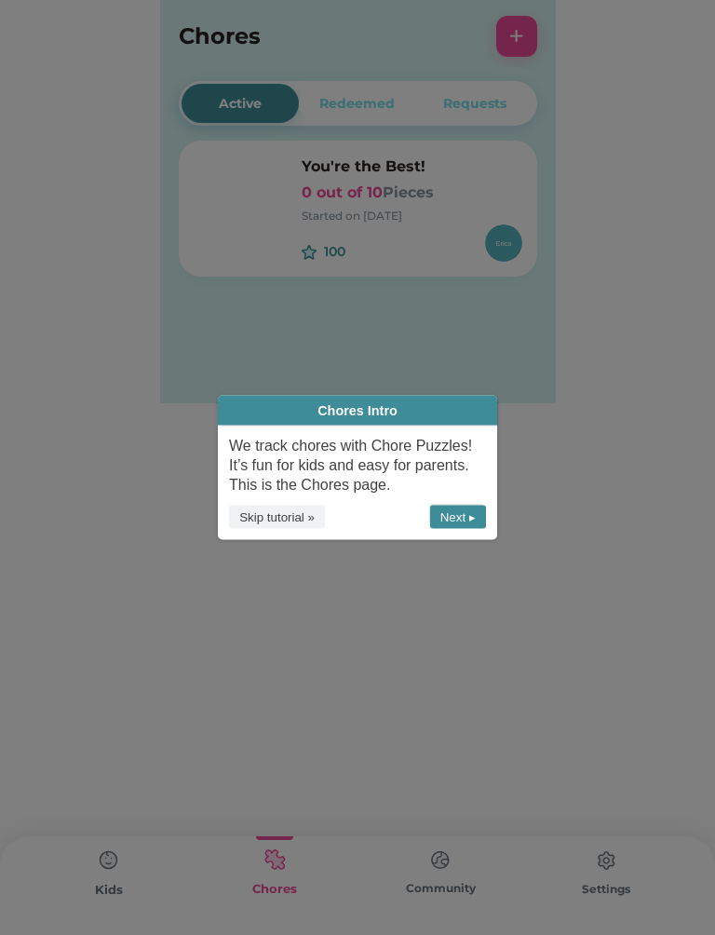
click at [465, 501] on div "We track chores with Chore Puzzles! It’s fun for kids and easy for parents. Thi…" at bounding box center [357, 466] width 279 height 80
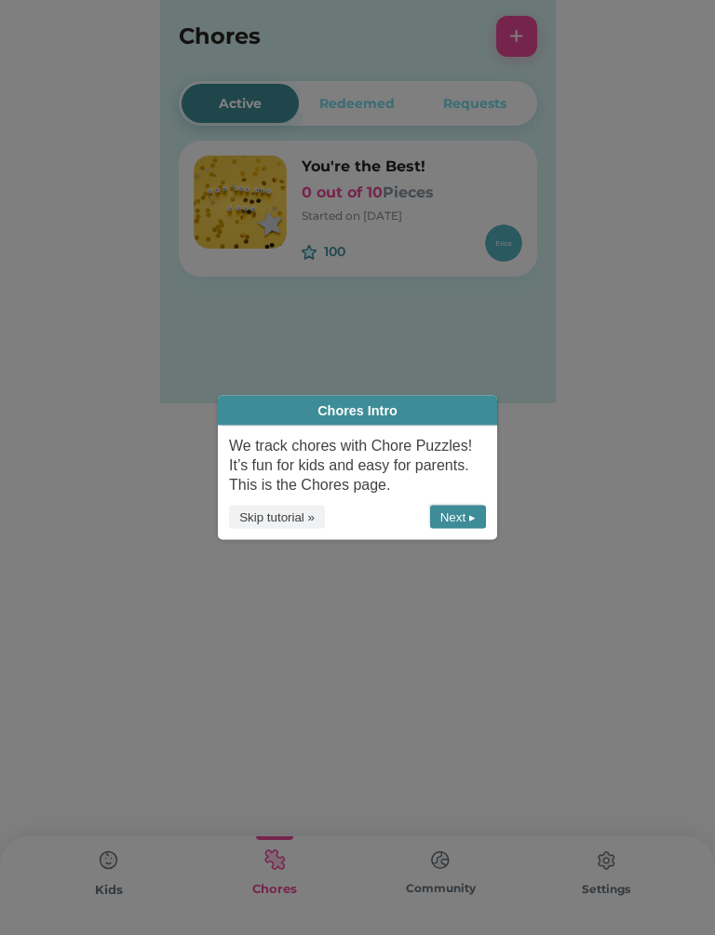
click at [457, 513] on button "Next ▸" at bounding box center [458, 517] width 56 height 23
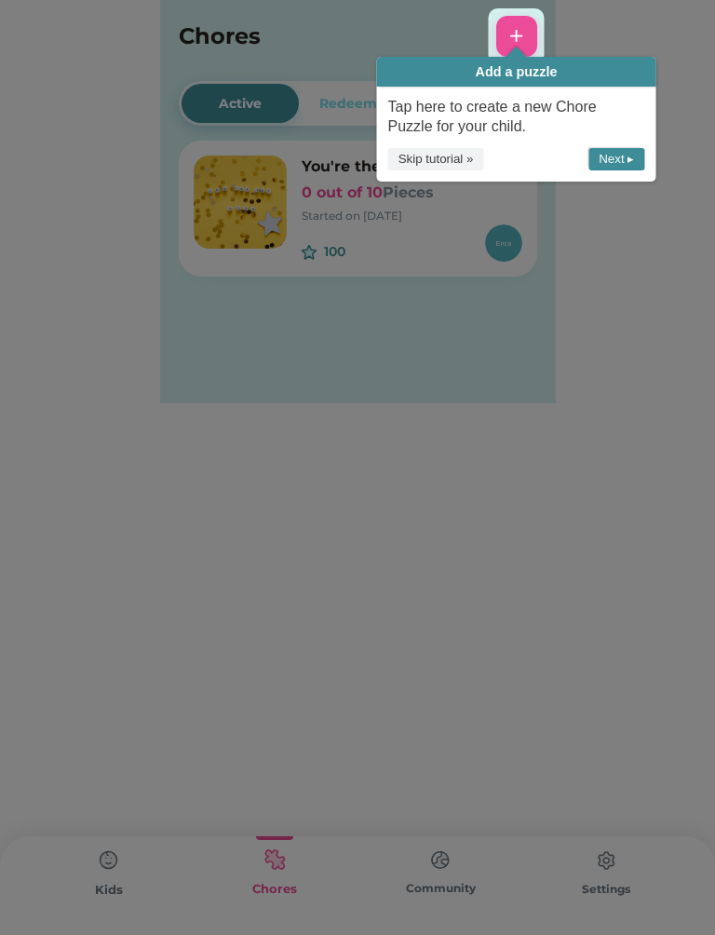
click at [641, 148] on button "Next ▸" at bounding box center [617, 159] width 56 height 23
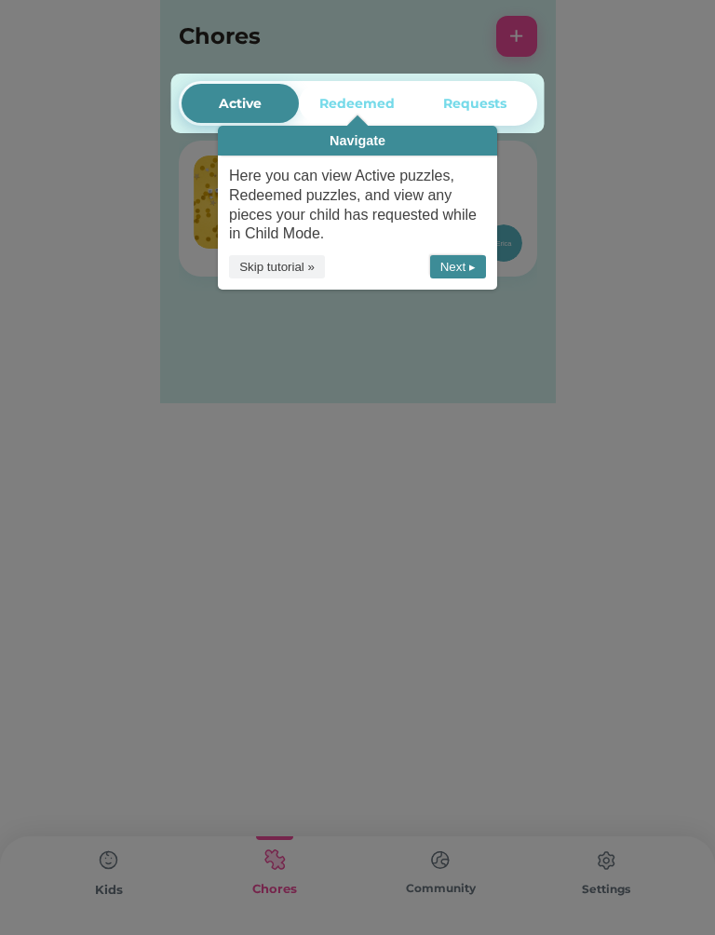
click at [447, 266] on button "Next ▸" at bounding box center [458, 266] width 56 height 23
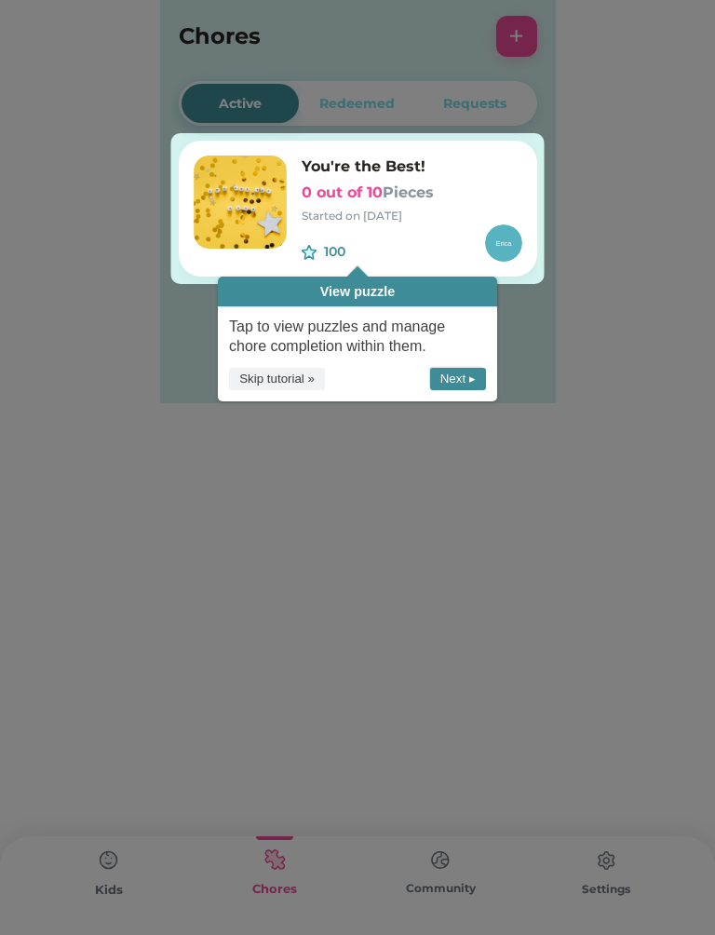
click at [468, 385] on button "Next ▸" at bounding box center [458, 379] width 56 height 23
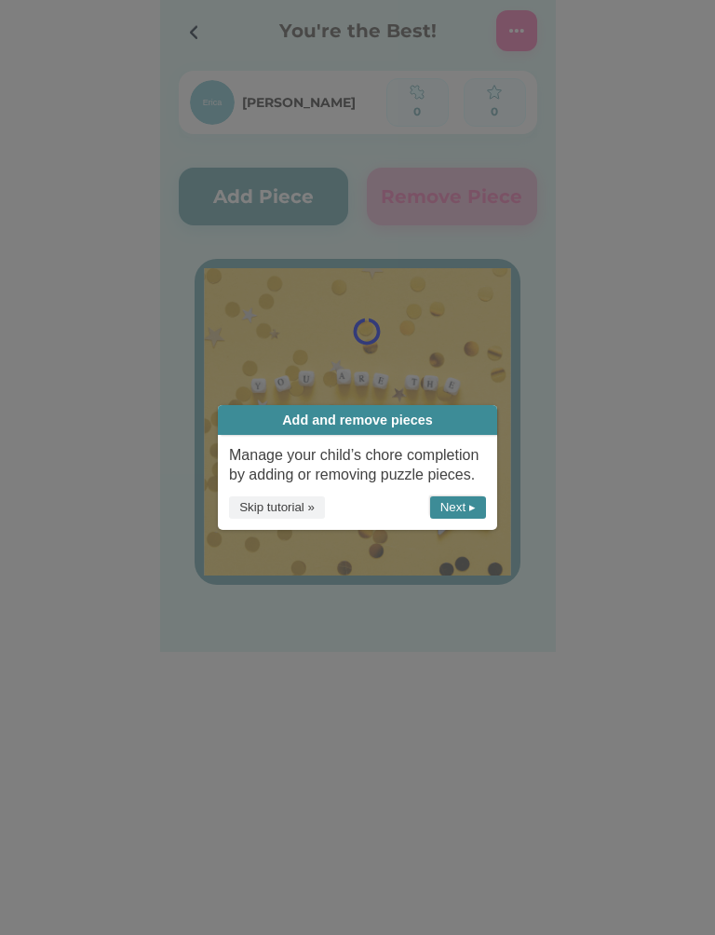
click at [461, 502] on button "Next ▸" at bounding box center [458, 507] width 56 height 23
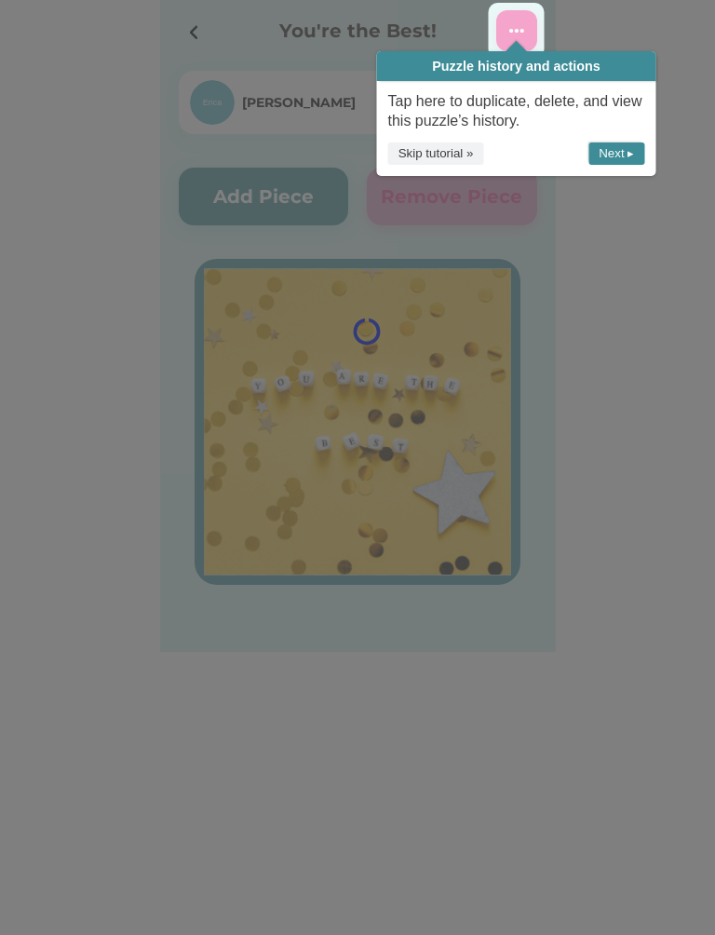
click at [600, 142] on button "Next ▸" at bounding box center [617, 153] width 56 height 23
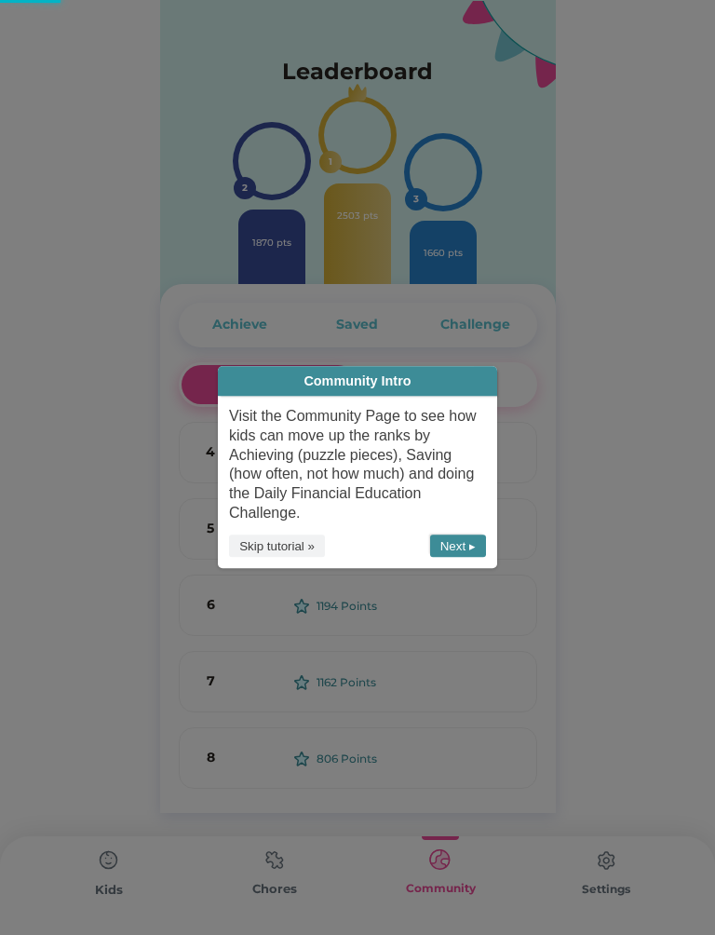
click at [463, 544] on button "Next ▸" at bounding box center [458, 546] width 56 height 23
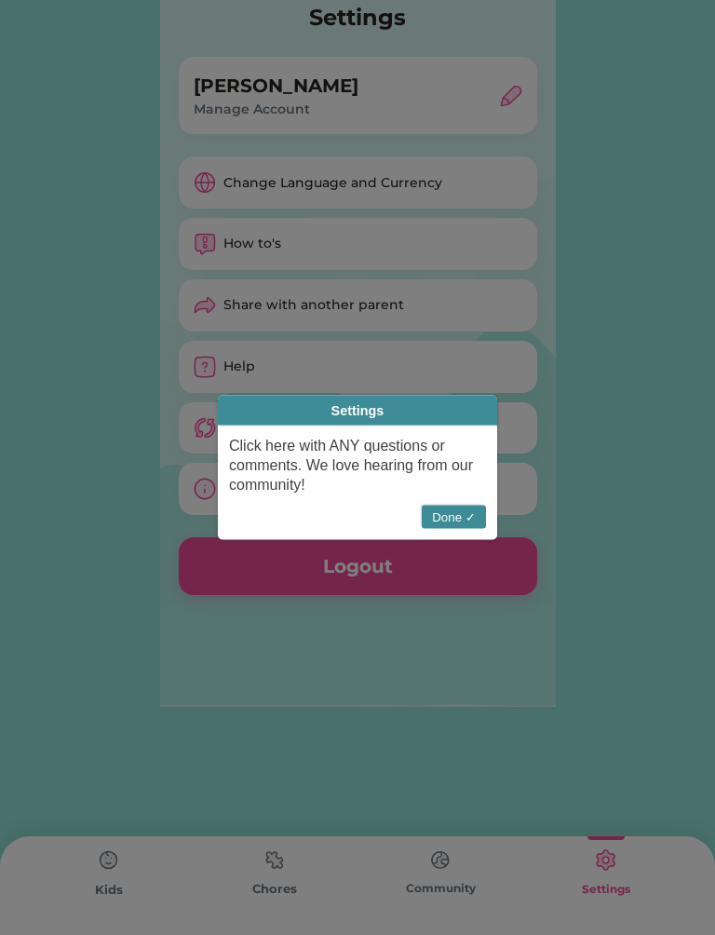
click at [469, 510] on button "Done ✓" at bounding box center [454, 517] width 64 height 23
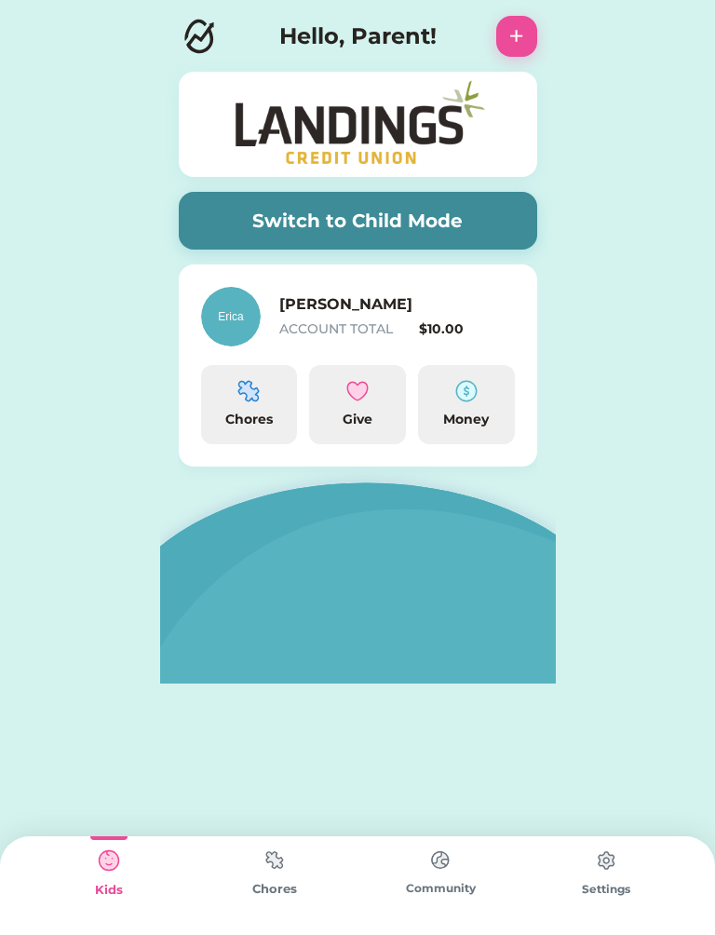
click at [102, 878] on img at bounding box center [108, 860] width 37 height 37
click at [282, 870] on img at bounding box center [274, 860] width 37 height 36
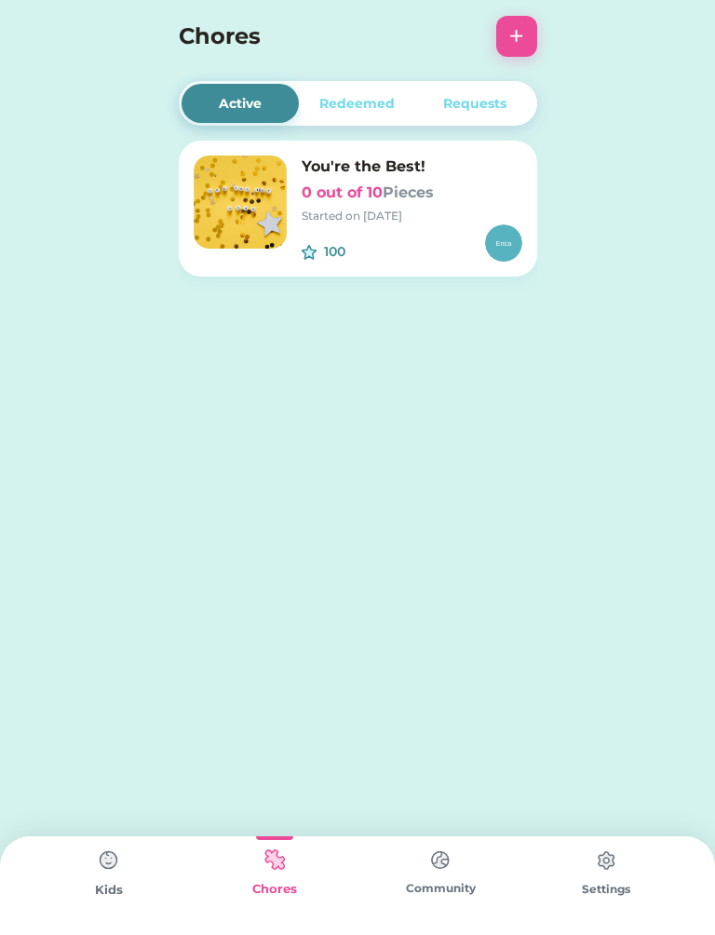
click at [127, 872] on img at bounding box center [108, 860] width 37 height 37
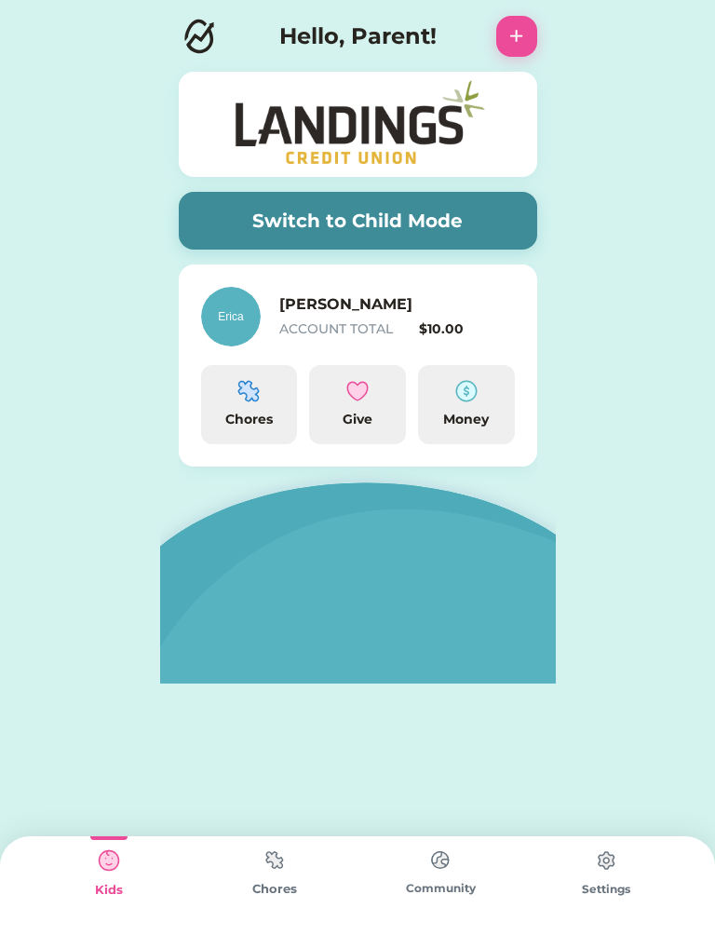
click at [219, 302] on img at bounding box center [231, 317] width 60 height 60
